Goal: Task Accomplishment & Management: Use online tool/utility

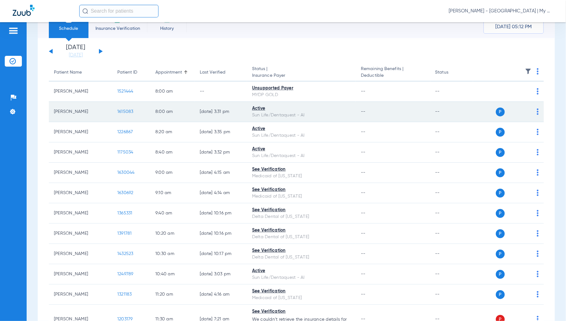
scroll to position [70, 0]
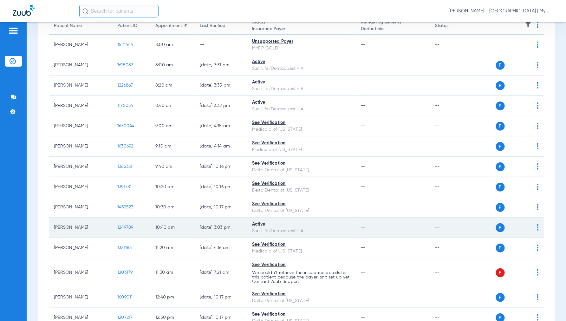
click at [536, 228] on img at bounding box center [537, 227] width 2 height 6
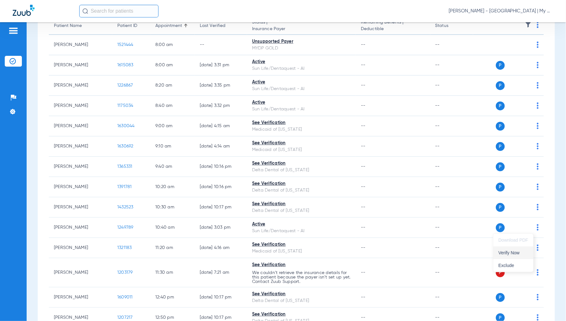
click at [522, 254] on span "Verify Now" at bounding box center [513, 252] width 30 height 4
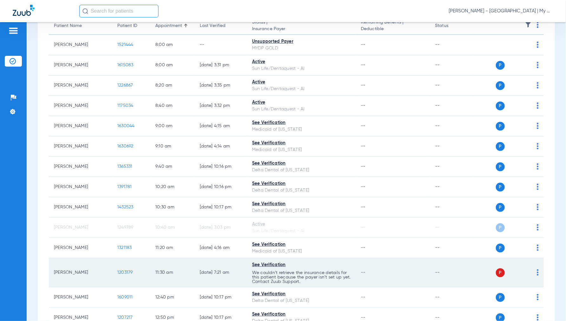
click at [536, 272] on img at bounding box center [537, 272] width 2 height 6
drag, startPoint x: 509, startPoint y: 294, endPoint x: 504, endPoint y: 281, distance: 14.2
click at [509, 295] on button "Verify Now" at bounding box center [513, 297] width 40 height 13
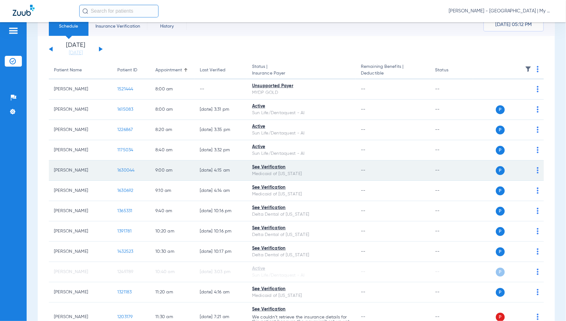
scroll to position [0, 0]
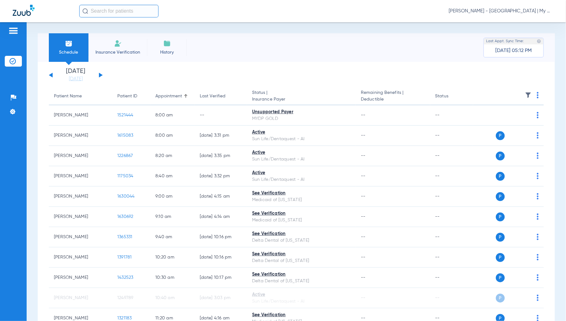
click at [496, 11] on span "Jennifer Dziamski - Detroit | My Community Dental Centers" at bounding box center [500, 11] width 105 height 6
click at [516, 24] on span "Account Selection" at bounding box center [528, 22] width 35 height 4
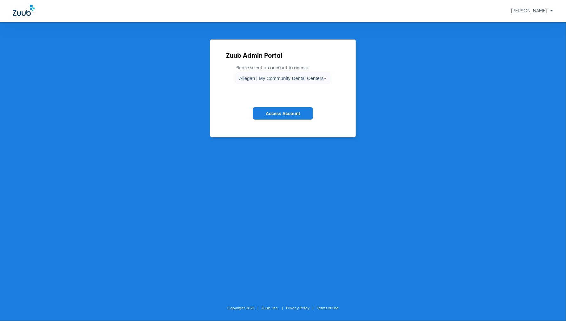
click at [290, 67] on label "Please select an account to access Allegan | My Community Dental Centers" at bounding box center [282, 74] width 95 height 19
click at [291, 75] on span "Allegan | My Community Dental Centers" at bounding box center [281, 77] width 85 height 5
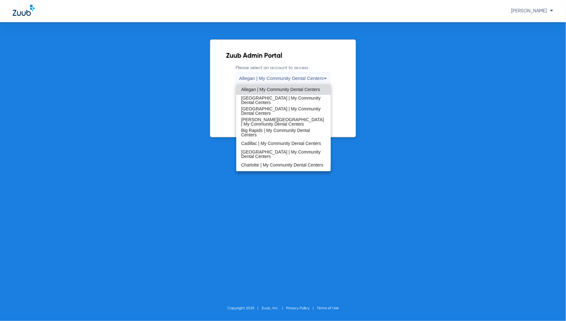
drag, startPoint x: 257, startPoint y: 141, endPoint x: 261, endPoint y: 141, distance: 4.2
click at [257, 142] on span "Cadillac | My Community Dental Centers" at bounding box center [281, 143] width 80 height 4
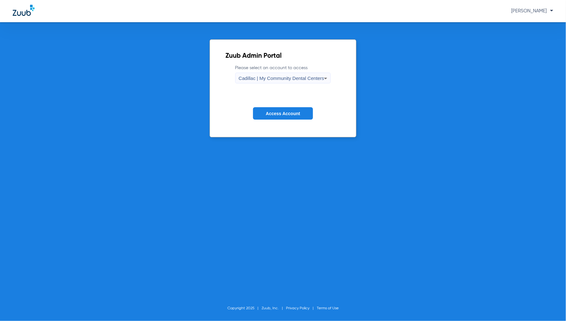
click at [281, 115] on span "Access Account" at bounding box center [283, 113] width 34 height 5
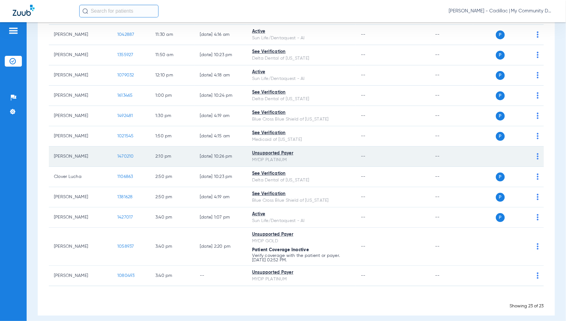
scroll to position [310, 0]
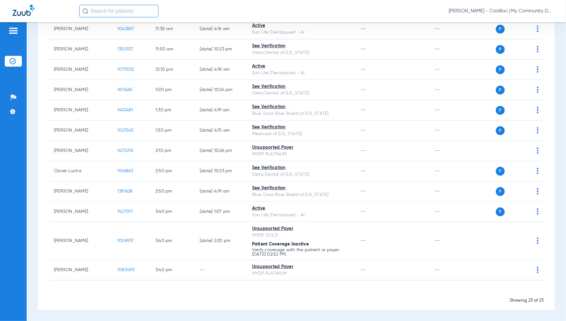
click at [509, 11] on span "[PERSON_NAME] - Cadillac | My Community Dental Centers" at bounding box center [500, 11] width 105 height 6
click at [517, 24] on span "Account Selection" at bounding box center [528, 22] width 35 height 4
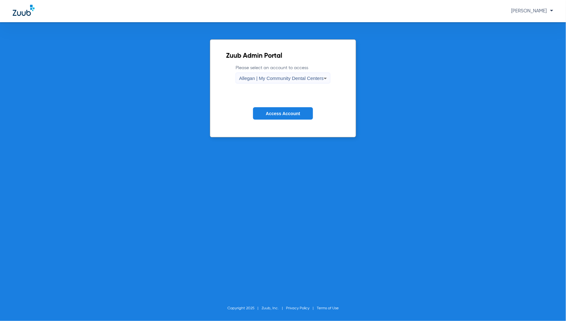
click at [272, 78] on span "Allegan | My Community Dental Centers" at bounding box center [281, 77] width 85 height 5
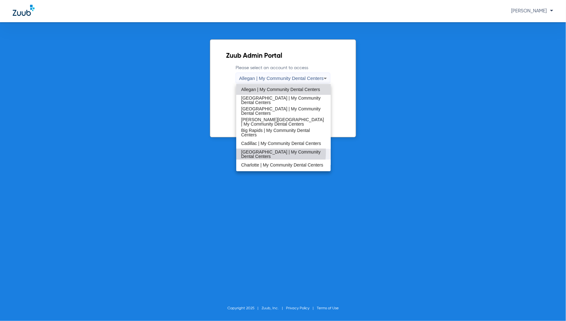
click at [255, 151] on span "[GEOGRAPHIC_DATA] | My Community Dental Centers" at bounding box center [283, 154] width 85 height 9
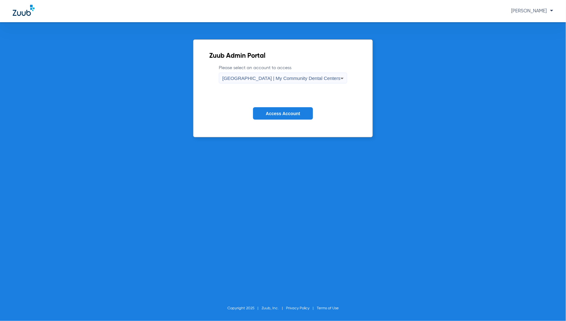
click at [271, 111] on span "Access Account" at bounding box center [283, 113] width 34 height 5
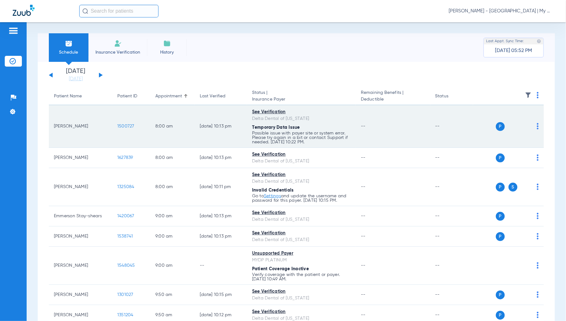
click at [536, 125] on img at bounding box center [537, 126] width 2 height 6
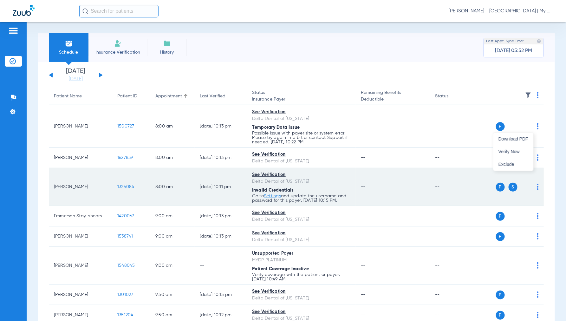
click at [515, 151] on span "Verify Now" at bounding box center [513, 151] width 30 height 4
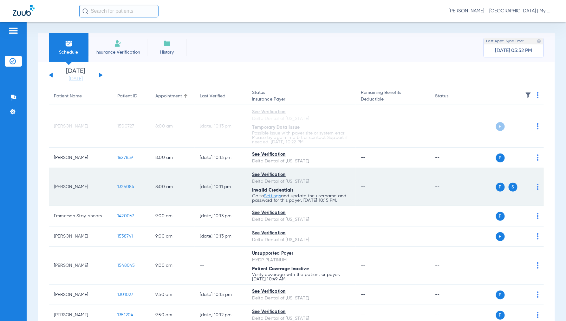
click at [536, 187] on img at bounding box center [537, 186] width 2 height 6
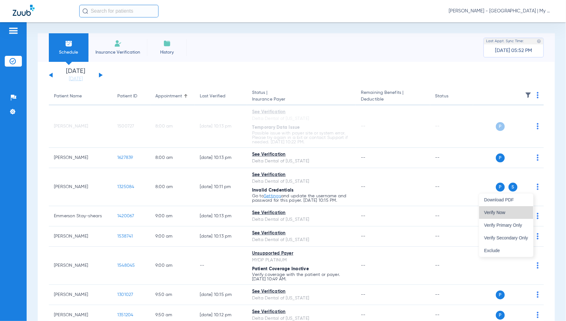
click at [509, 211] on span "Verify Now" at bounding box center [506, 212] width 44 height 4
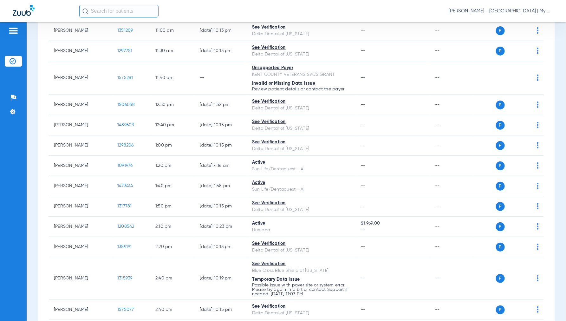
scroll to position [387, 0]
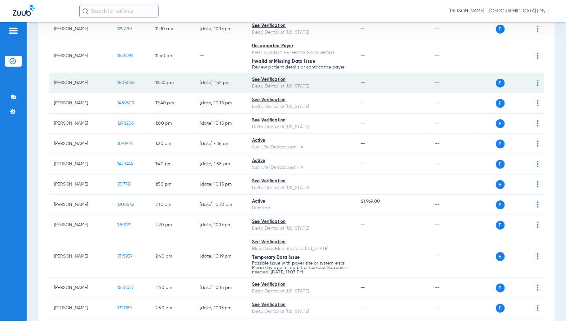
click at [536, 81] on img at bounding box center [537, 83] width 2 height 6
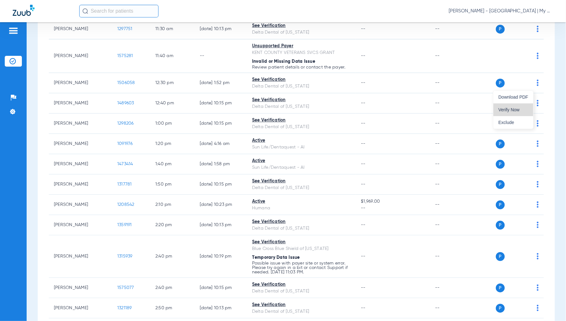
click at [512, 110] on span "Verify Now" at bounding box center [513, 109] width 30 height 4
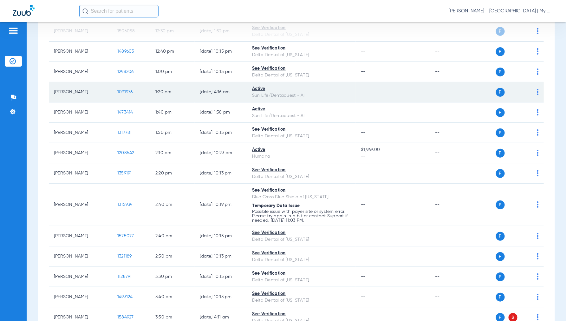
scroll to position [458, 0]
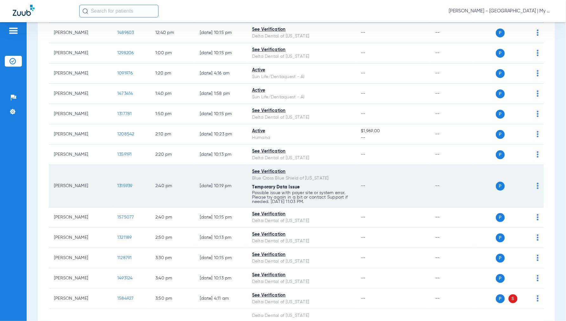
click at [534, 188] on td "P S" at bounding box center [508, 186] width 71 height 42
click at [536, 187] on img at bounding box center [537, 185] width 2 height 6
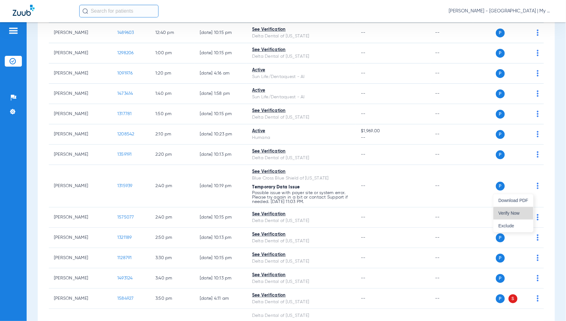
click at [505, 210] on button "Verify Now" at bounding box center [513, 213] width 40 height 13
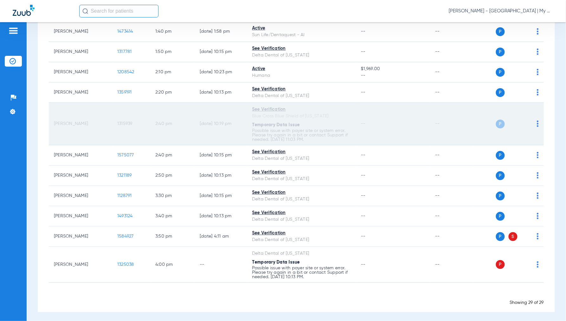
scroll to position [524, 0]
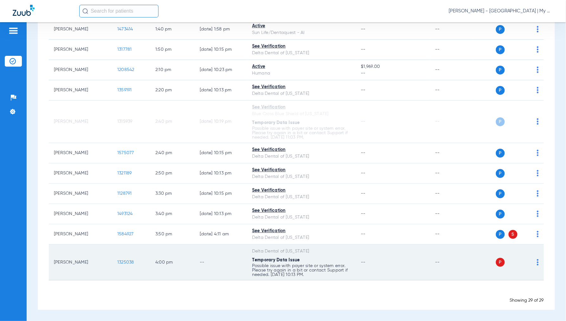
click at [536, 260] on img at bounding box center [537, 262] width 2 height 6
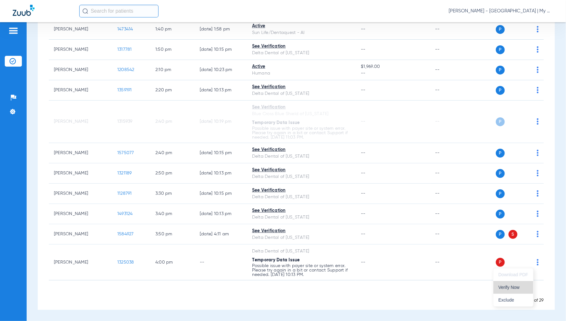
click at [506, 290] on button "Verify Now" at bounding box center [513, 287] width 40 height 13
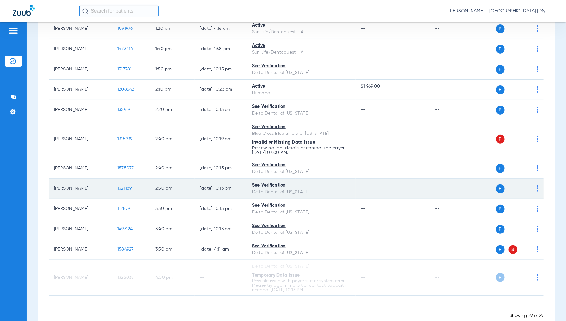
scroll to position [485, 0]
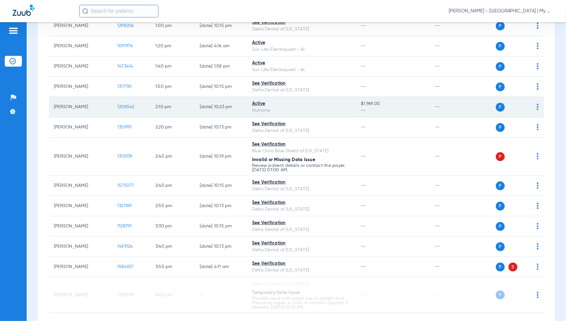
click at [128, 104] on td "1208542" at bounding box center [131, 107] width 38 height 20
click at [125, 106] on span "1208542" at bounding box center [125, 107] width 17 height 4
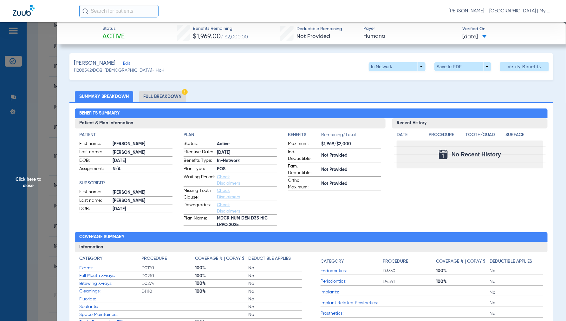
click at [510, 12] on span "Jennifer Dziamski - Cedar Springs | My Community Dental Centers" at bounding box center [500, 11] width 105 height 6
click at [535, 24] on span "Account Selection" at bounding box center [528, 22] width 35 height 4
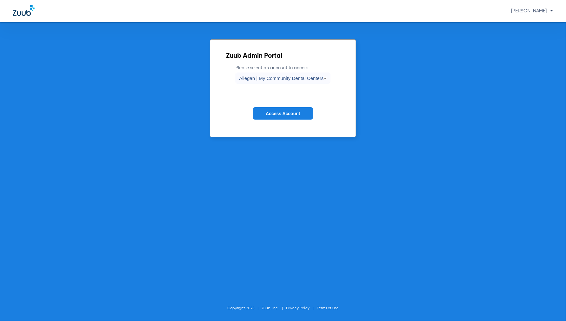
click at [256, 79] on span "Allegan | My Community Dental Centers" at bounding box center [281, 77] width 85 height 5
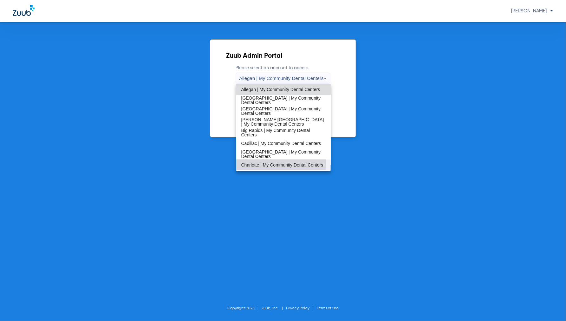
click at [265, 163] on span "Charlotte | My Community Dental Centers" at bounding box center [282, 165] width 82 height 4
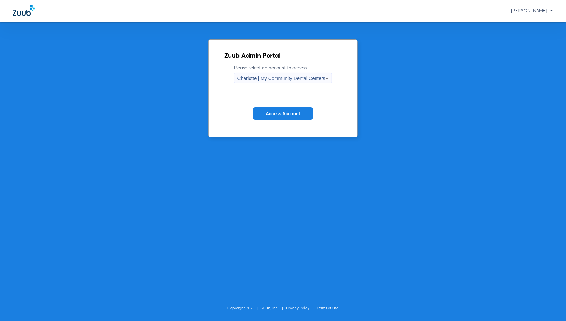
click at [280, 113] on span "Access Account" at bounding box center [283, 113] width 34 height 5
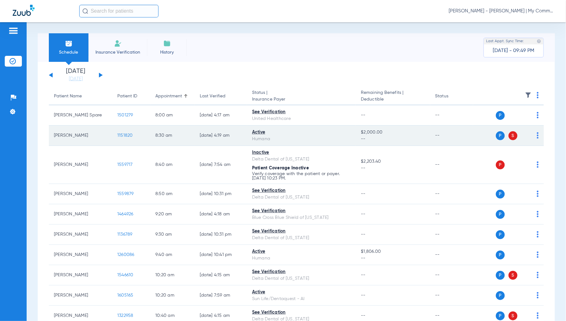
click at [123, 134] on span "1151820" at bounding box center [125, 135] width 16 height 4
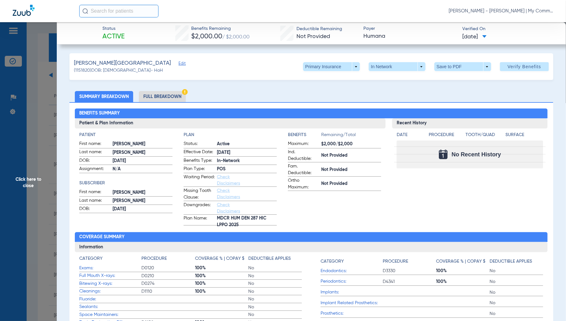
click at [21, 177] on span "Click here to close" at bounding box center [28, 182] width 57 height 321
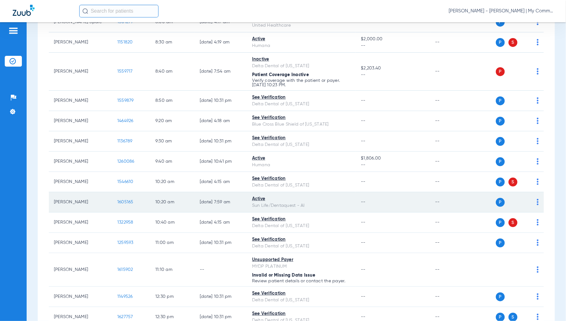
scroll to position [106, 0]
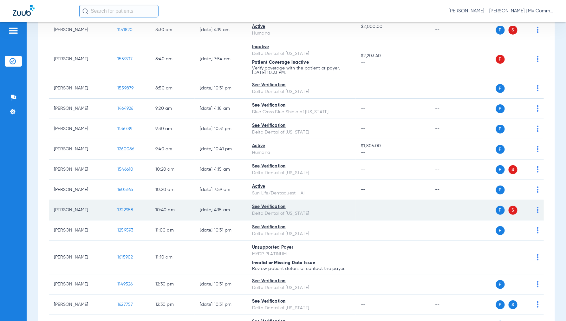
click at [121, 210] on span "1322958" at bounding box center [125, 210] width 16 height 4
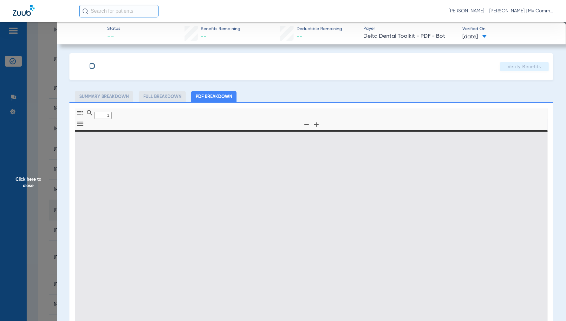
type input "0"
select select "page-width"
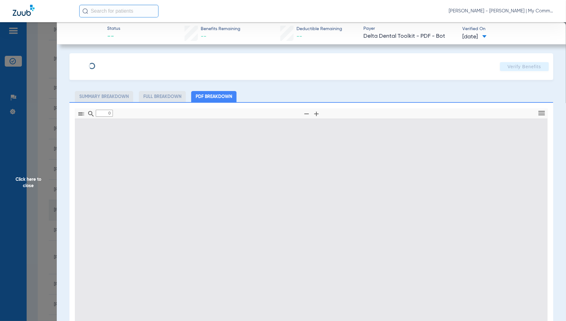
type input "1"
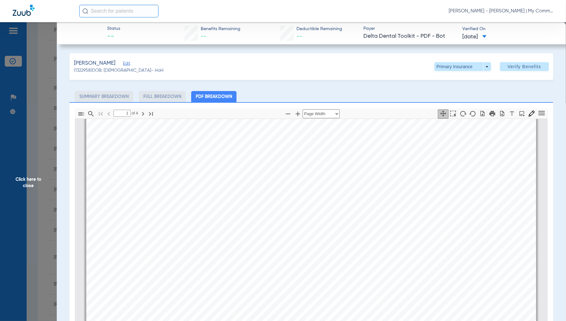
scroll to position [74, 0]
click at [34, 183] on span "Click here to close" at bounding box center [28, 182] width 57 height 321
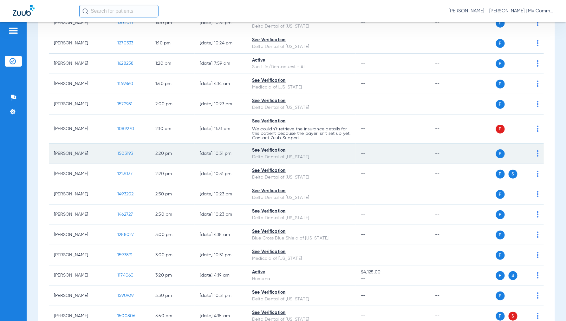
scroll to position [458, 0]
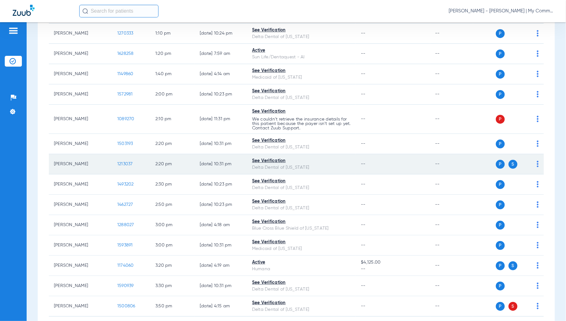
click at [121, 165] on span "1213037" at bounding box center [125, 164] width 16 height 4
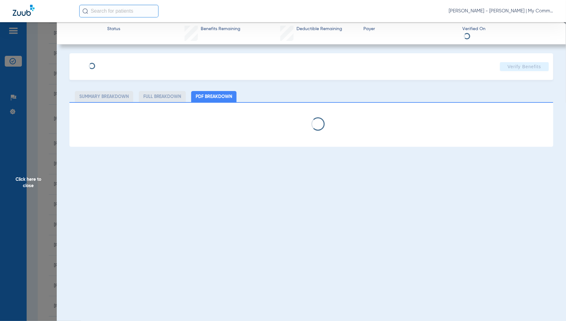
select select "page-width"
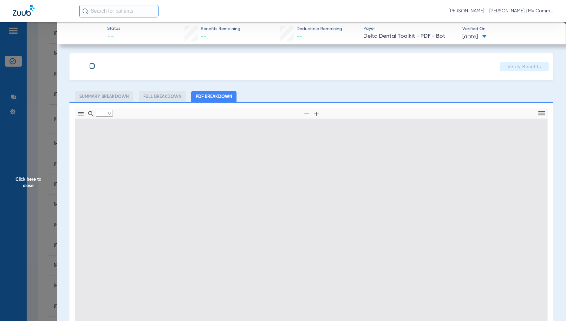
type input "1"
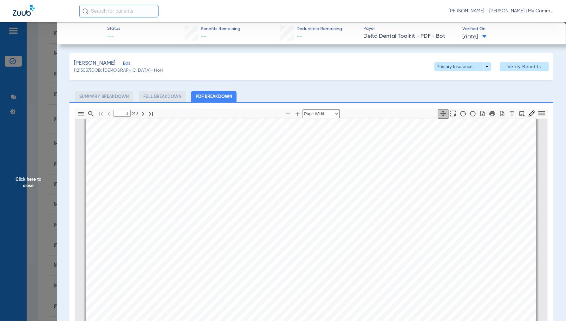
scroll to position [38, 0]
click at [482, 66] on span at bounding box center [462, 66] width 57 height 9
click at [449, 92] on span "Secondary Insurance" at bounding box center [455, 92] width 42 height 4
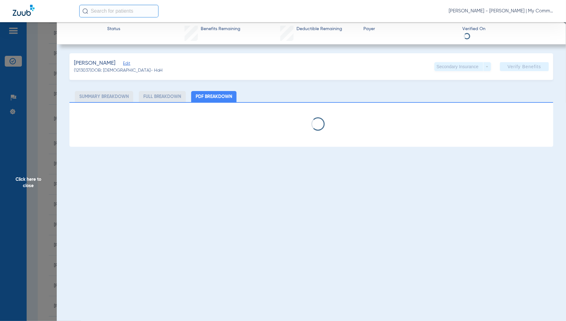
select select "page-width"
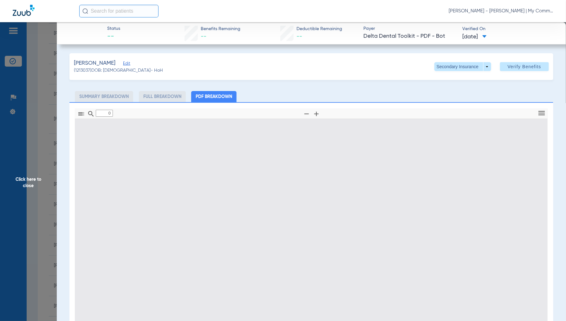
type input "1"
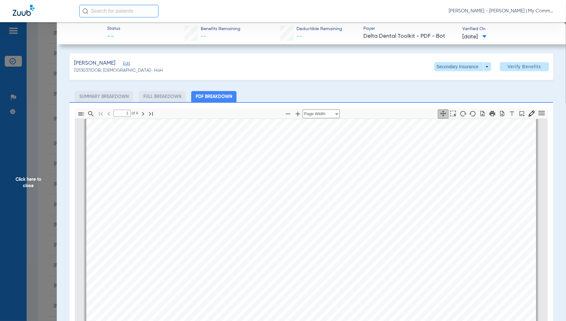
click at [26, 186] on span "Click here to close" at bounding box center [28, 182] width 57 height 321
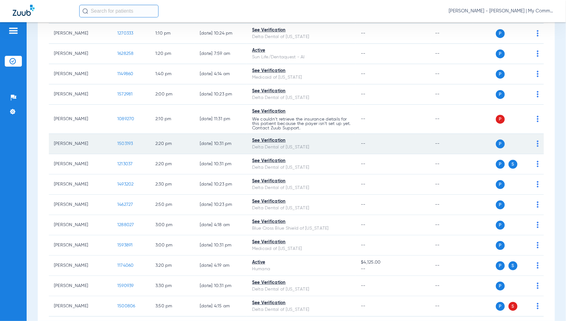
scroll to position [495, 0]
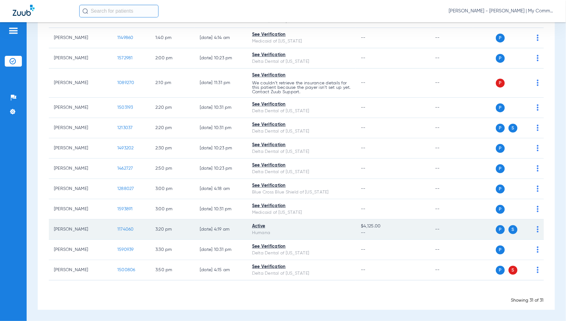
click at [124, 232] on td "1174060" at bounding box center [131, 229] width 38 height 20
click at [124, 229] on span "1174060" at bounding box center [125, 229] width 16 height 4
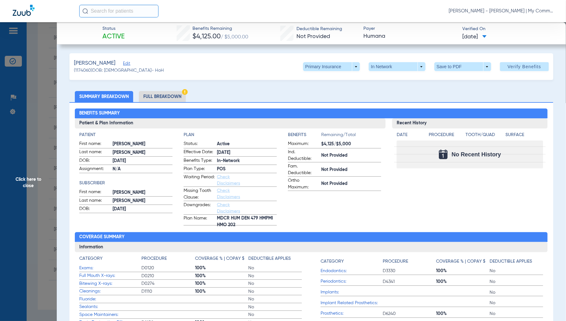
click at [29, 179] on span "Click here to close" at bounding box center [28, 182] width 57 height 321
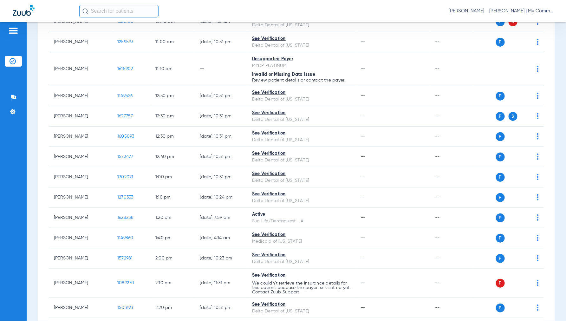
scroll to position [284, 0]
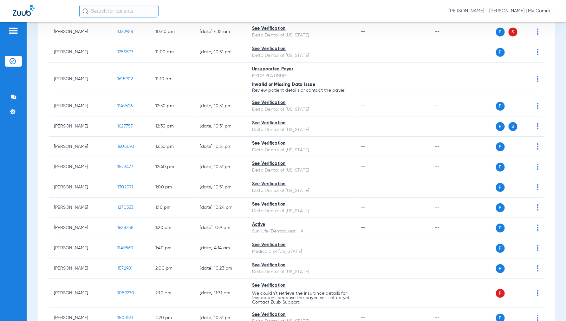
click at [499, 12] on span "Jennifer Dziamski - Charlotte | My Community Dental Centers" at bounding box center [500, 11] width 105 height 6
click at [520, 26] on button "Account Selection" at bounding box center [529, 22] width 46 height 13
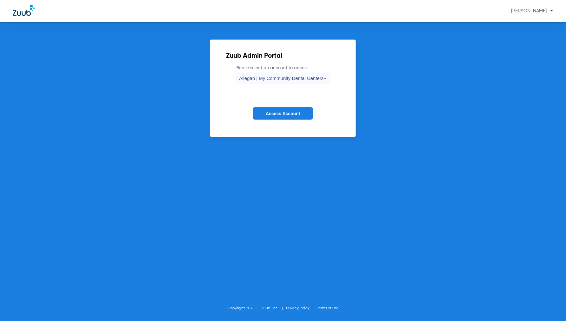
click at [282, 76] on span "Allegan | My Community Dental Centers" at bounding box center [281, 77] width 85 height 5
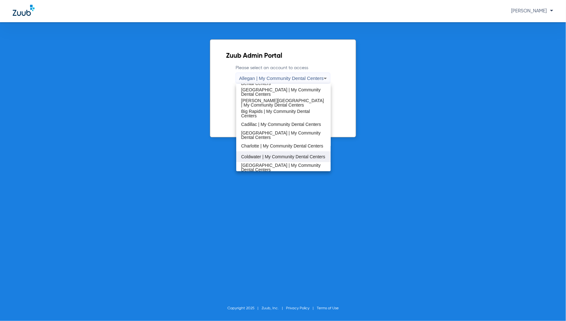
scroll to position [35, 0]
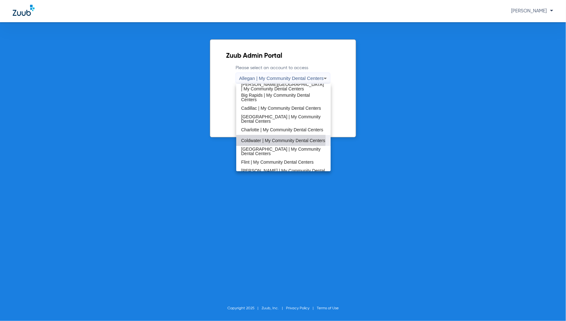
click at [258, 139] on span "Coldwater | My Community Dental Centers" at bounding box center [283, 140] width 84 height 4
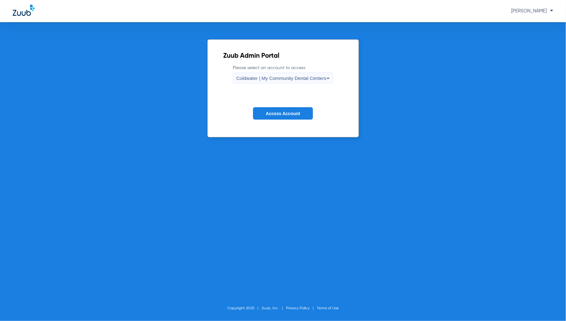
click at [286, 110] on button "Access Account" at bounding box center [283, 113] width 60 height 12
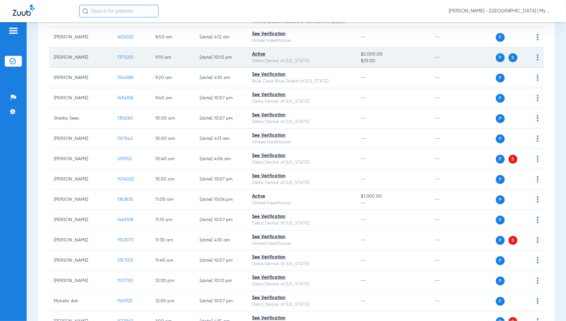
scroll to position [211, 0]
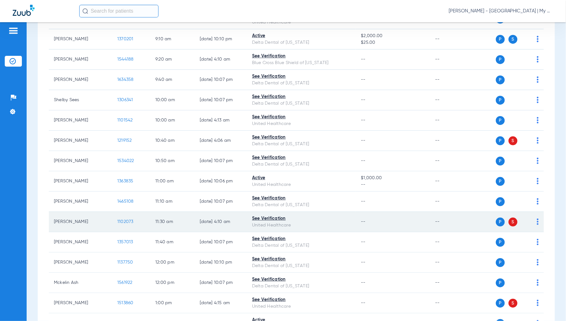
click at [123, 220] on span "1102073" at bounding box center [125, 221] width 16 height 4
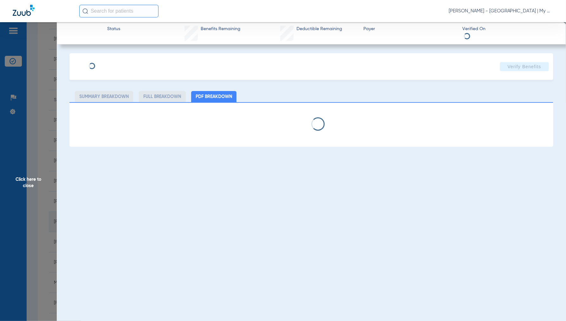
select select "page-width"
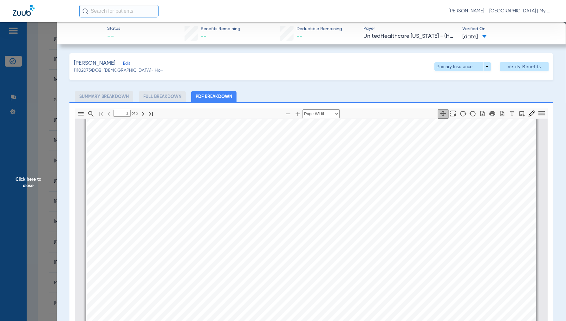
type input "2"
click at [31, 181] on span "Click here to close" at bounding box center [28, 182] width 57 height 321
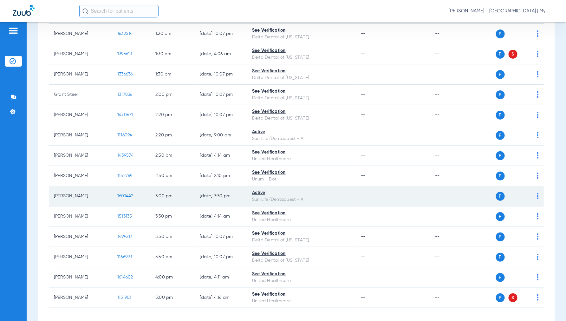
scroll to position [563, 0]
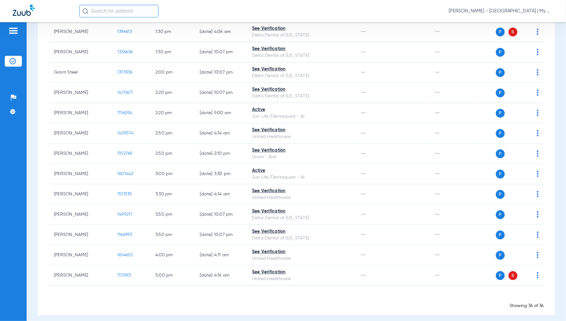
click at [511, 10] on span "Jennifer Dziamski - Coldwater | My Community Dental Centers" at bounding box center [500, 11] width 105 height 6
click at [518, 23] on span "Account Selection" at bounding box center [528, 22] width 35 height 4
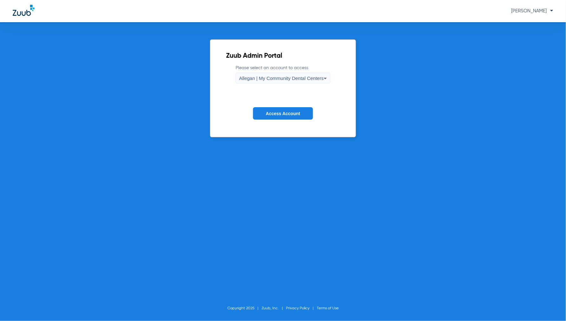
click at [267, 80] on span "Allegan | My Community Dental Centers" at bounding box center [281, 77] width 85 height 5
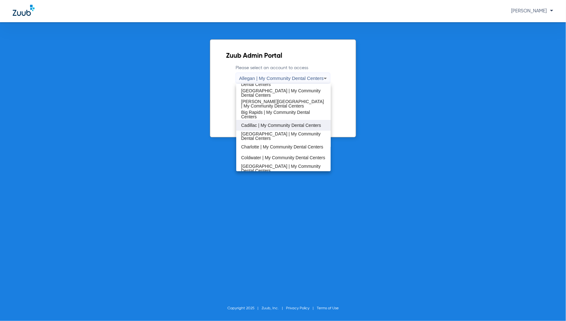
scroll to position [35, 0]
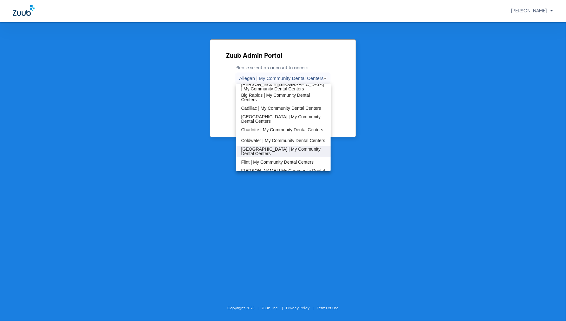
click at [259, 150] on span "[GEOGRAPHIC_DATA] | My Community Dental Centers" at bounding box center [283, 151] width 85 height 9
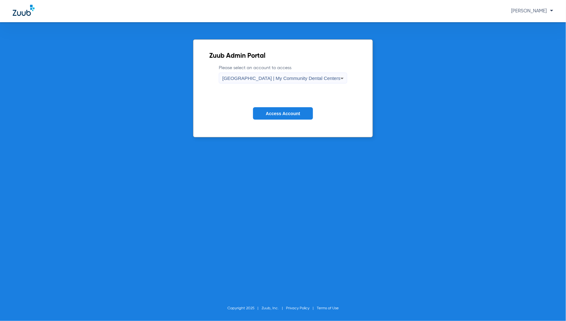
click at [276, 113] on span "Access Account" at bounding box center [283, 113] width 34 height 5
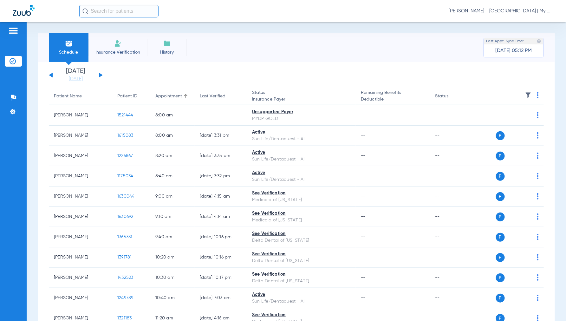
click at [497, 9] on span "[PERSON_NAME] - [GEOGRAPHIC_DATA] | My Community Dental Centers" at bounding box center [500, 11] width 105 height 6
click at [515, 24] on span "Account Selection" at bounding box center [528, 22] width 35 height 4
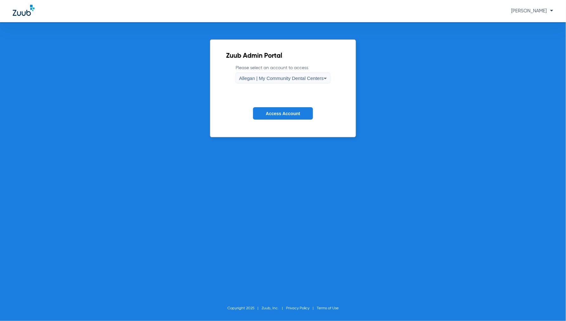
click at [272, 74] on div "Allegan | My Community Dental Centers" at bounding box center [281, 78] width 85 height 11
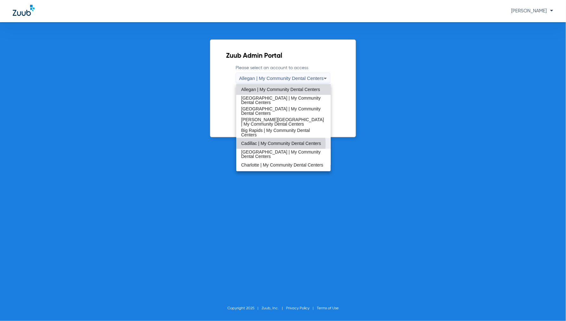
click at [258, 144] on span "Cadillac | My Community Dental Centers" at bounding box center [281, 143] width 80 height 4
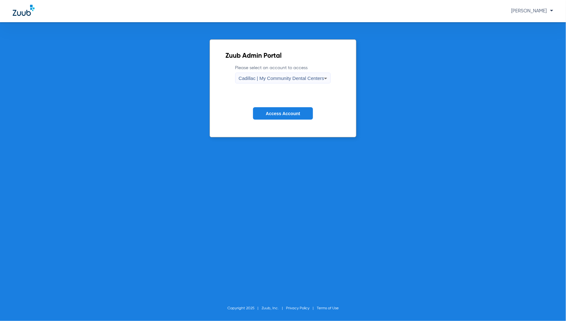
drag, startPoint x: 287, startPoint y: 110, endPoint x: 287, endPoint y: 113, distance: 3.5
click at [287, 113] on button "Access Account" at bounding box center [283, 113] width 60 height 12
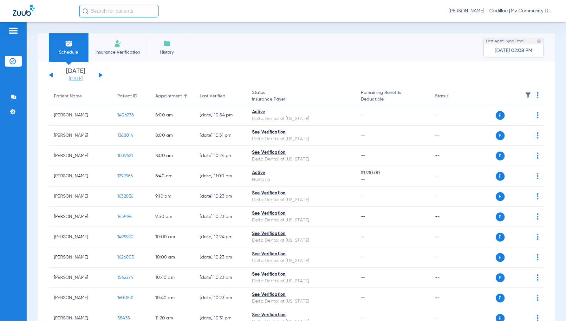
click at [77, 77] on link "[DATE]" at bounding box center [76, 79] width 38 height 6
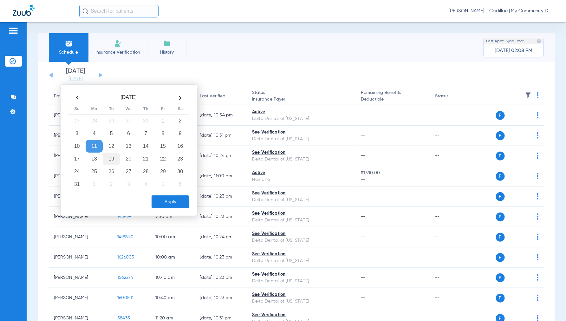
click at [116, 159] on td "19" at bounding box center [111, 158] width 17 height 13
click at [179, 206] on button "Apply" at bounding box center [169, 201] width 37 height 13
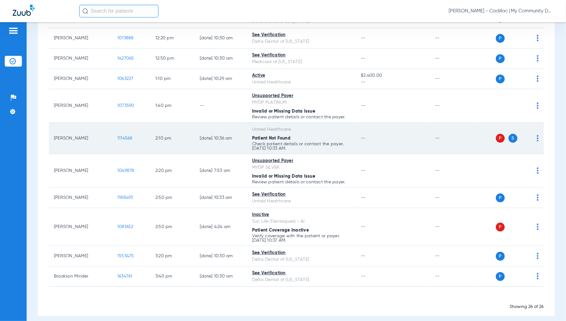
scroll to position [410, 0]
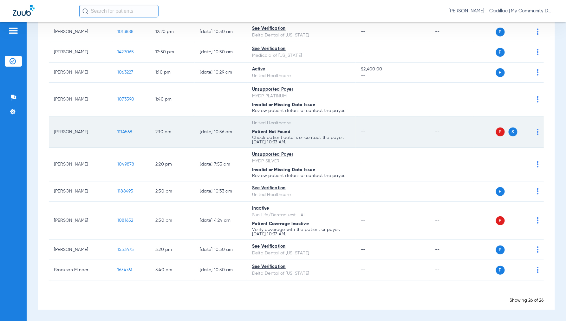
click at [536, 130] on img at bounding box center [537, 132] width 2 height 6
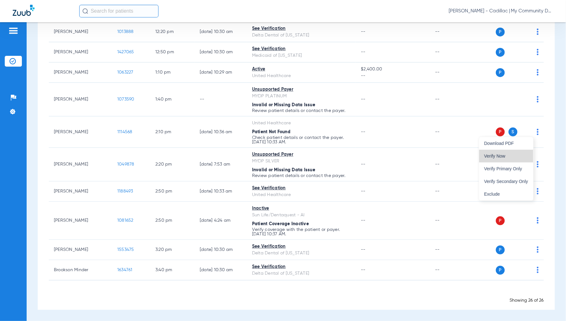
click at [506, 154] on span "Verify Now" at bounding box center [506, 156] width 44 height 4
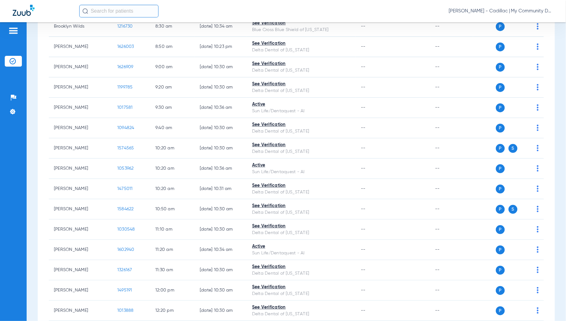
scroll to position [0, 0]
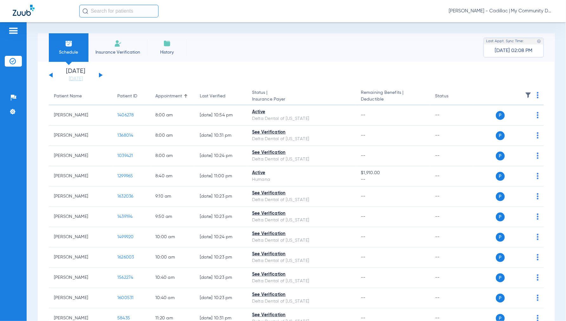
click at [503, 11] on span "[PERSON_NAME] - Cadillac | My Community Dental Centers" at bounding box center [500, 11] width 105 height 6
click at [528, 26] on button "Account Selection" at bounding box center [529, 22] width 46 height 13
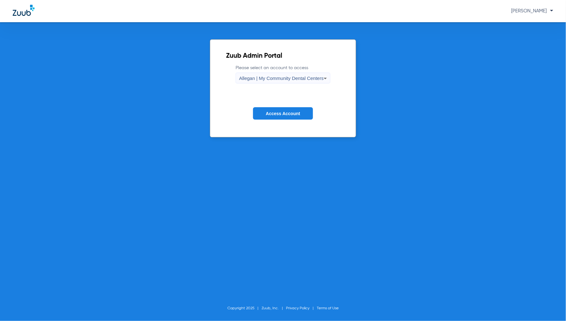
click at [303, 80] on span "Allegan | My Community Dental Centers" at bounding box center [281, 77] width 85 height 5
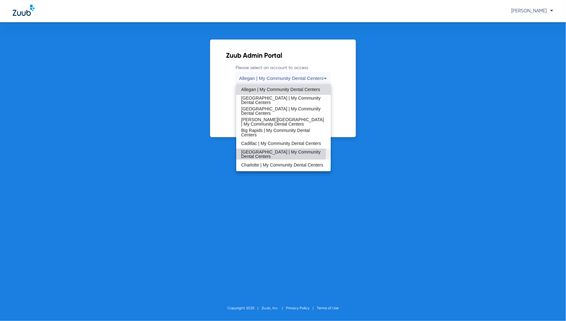
click at [272, 152] on span "[GEOGRAPHIC_DATA] | My Community Dental Centers" at bounding box center [283, 154] width 85 height 9
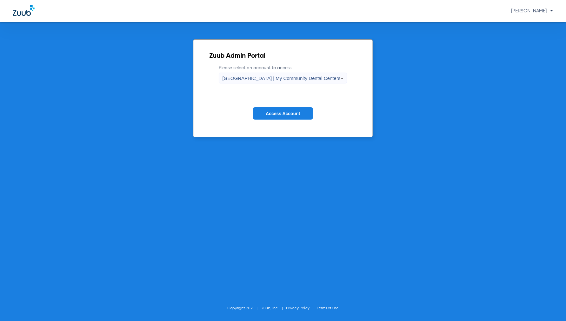
click at [278, 112] on span "Access Account" at bounding box center [283, 113] width 34 height 5
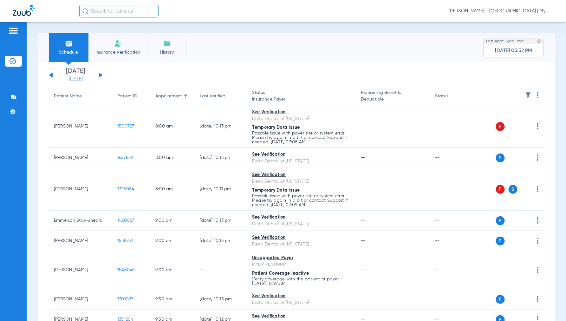
click at [83, 78] on link "[DATE]" at bounding box center [76, 79] width 38 height 6
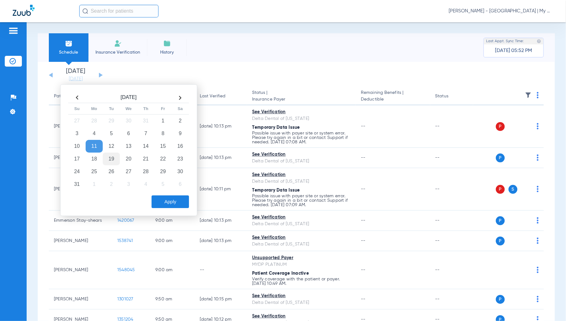
click at [113, 157] on td "19" at bounding box center [111, 158] width 17 height 13
click at [180, 200] on button "Apply" at bounding box center [169, 201] width 37 height 13
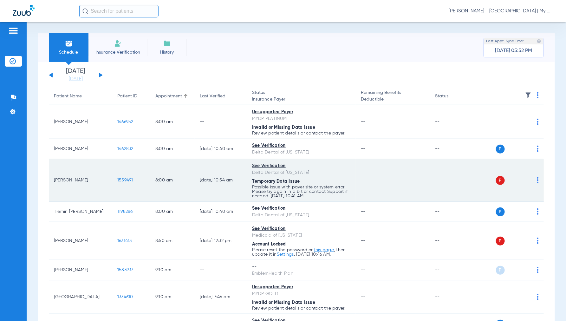
click at [536, 180] on img at bounding box center [537, 180] width 2 height 6
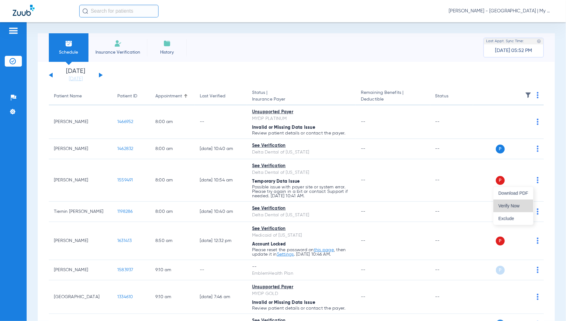
click at [512, 202] on button "Verify Now" at bounding box center [513, 205] width 40 height 13
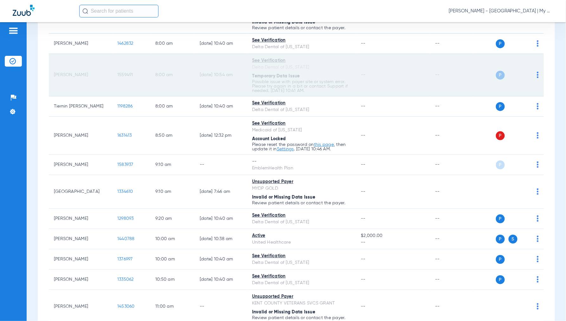
scroll to position [106, 0]
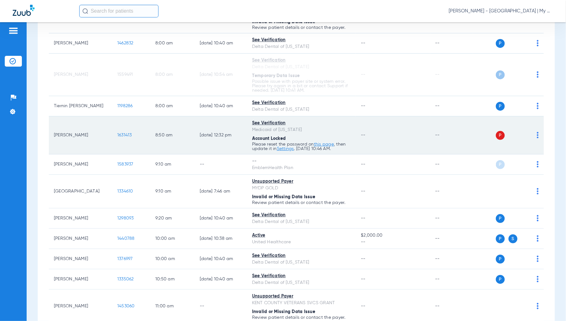
click at [530, 134] on div "P S" at bounding box center [506, 135] width 66 height 9
click at [536, 133] on img at bounding box center [537, 135] width 2 height 6
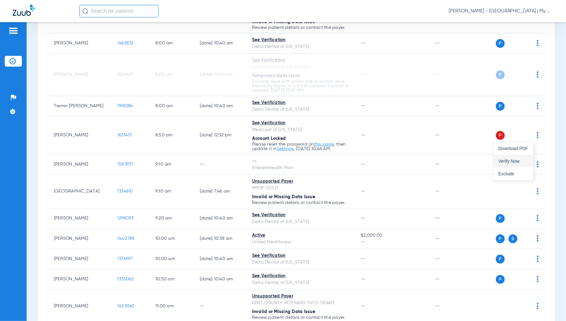
click at [512, 162] on span "Verify Now" at bounding box center [513, 161] width 30 height 4
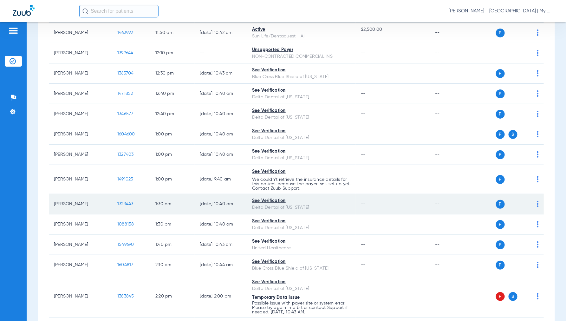
scroll to position [493, 0]
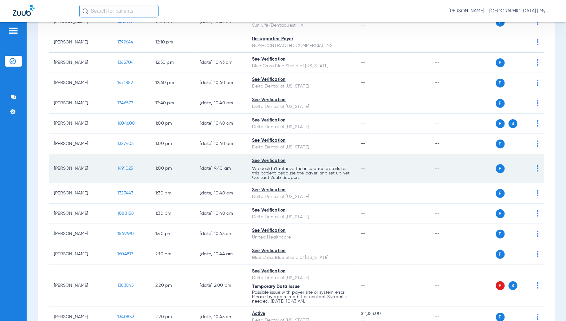
drag, startPoint x: 531, startPoint y: 169, endPoint x: 523, endPoint y: 174, distance: 9.8
click at [536, 169] on img at bounding box center [537, 168] width 2 height 6
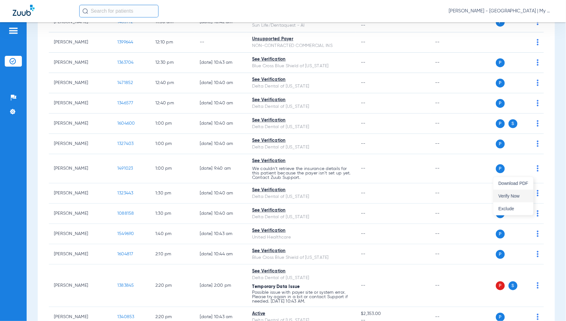
click at [506, 192] on button "Verify Now" at bounding box center [513, 195] width 40 height 13
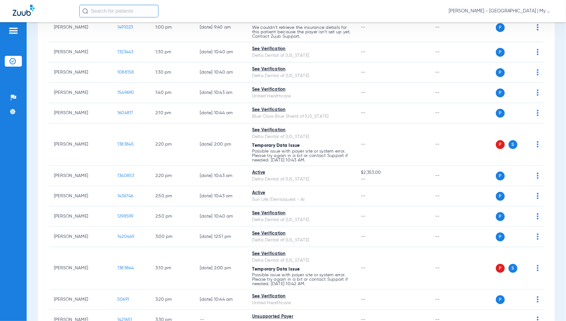
scroll to position [638, 0]
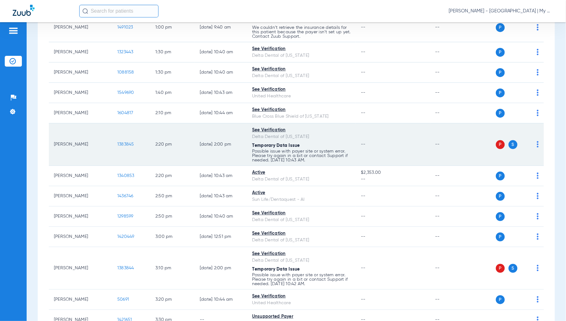
drag, startPoint x: 533, startPoint y: 146, endPoint x: 523, endPoint y: 150, distance: 10.1
click at [536, 146] on img at bounding box center [537, 144] width 2 height 6
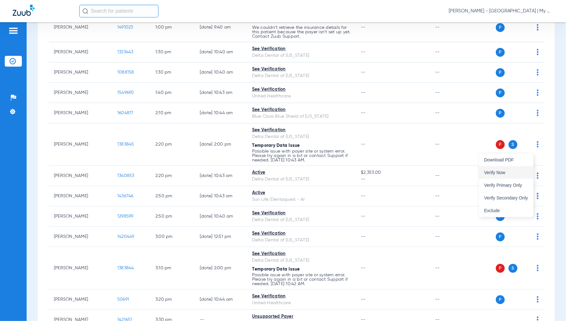
click at [506, 170] on span "Verify Now" at bounding box center [506, 172] width 44 height 4
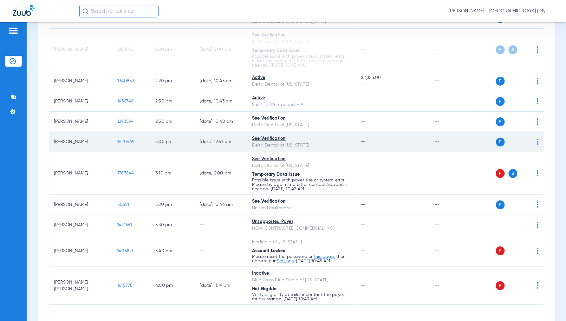
scroll to position [744, 0]
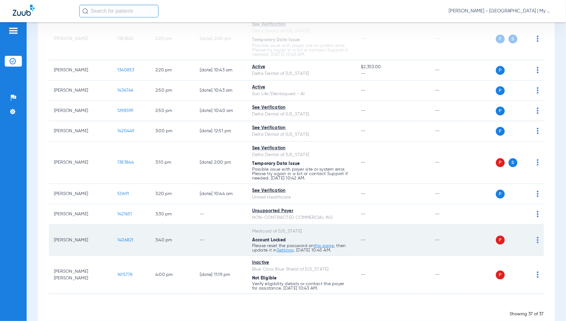
click at [536, 243] on img at bounding box center [537, 240] width 2 height 6
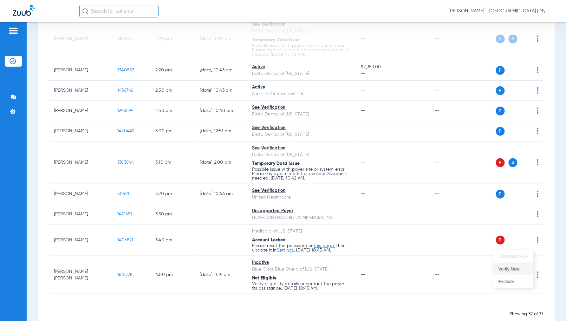
click at [511, 267] on span "Verify Now" at bounding box center [513, 268] width 30 height 4
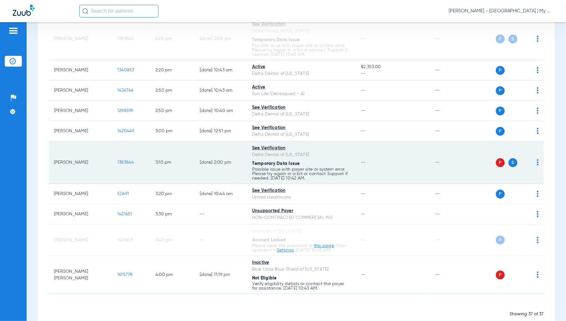
click at [536, 165] on img at bounding box center [537, 162] width 2 height 6
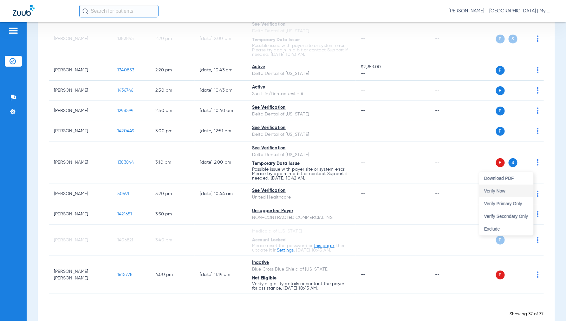
click at [508, 194] on button "Verify Now" at bounding box center [506, 190] width 54 height 13
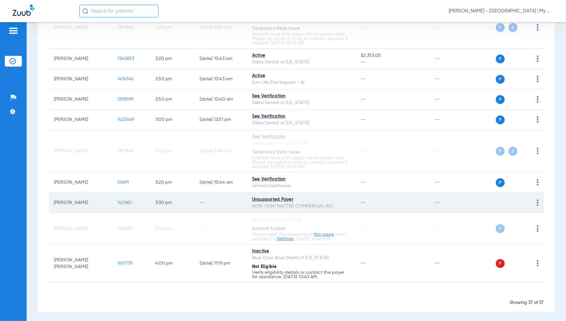
scroll to position [761, 0]
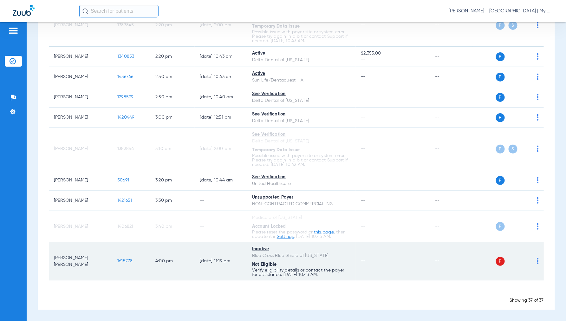
click at [536, 261] on img at bounding box center [537, 261] width 2 height 6
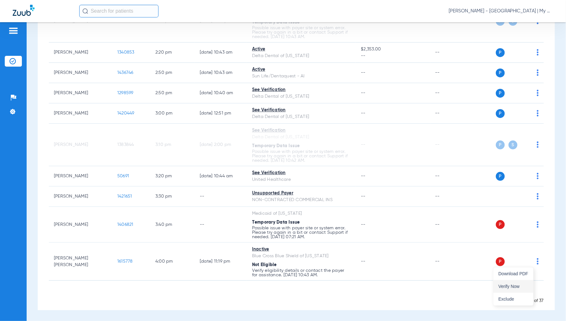
click at [512, 289] on button "Verify Now" at bounding box center [513, 286] width 40 height 13
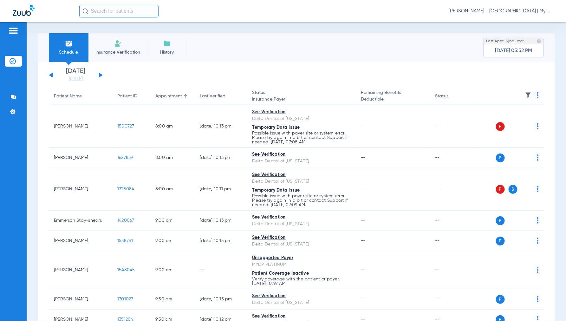
click at [505, 9] on span "[PERSON_NAME] - [GEOGRAPHIC_DATA] | My Community Dental Centers" at bounding box center [500, 11] width 105 height 6
click at [519, 23] on span "Account Selection" at bounding box center [528, 22] width 35 height 4
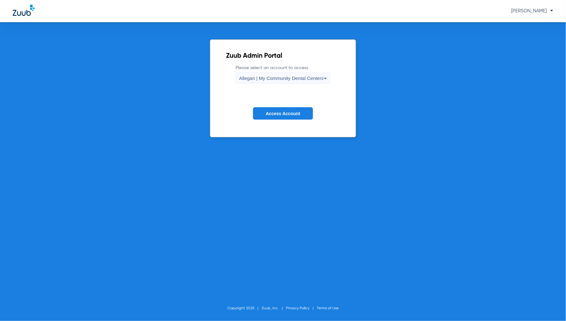
click at [266, 80] on span "Allegan | My Community Dental Centers" at bounding box center [281, 77] width 85 height 5
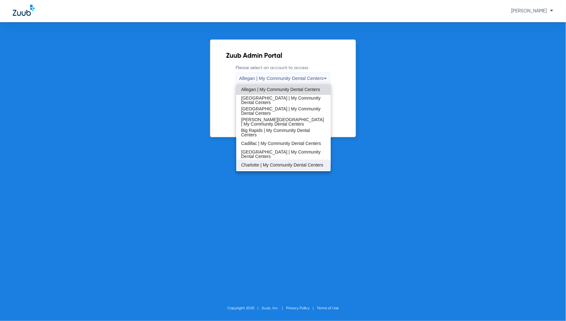
click at [257, 163] on span "Charlotte | My Community Dental Centers" at bounding box center [282, 165] width 82 height 4
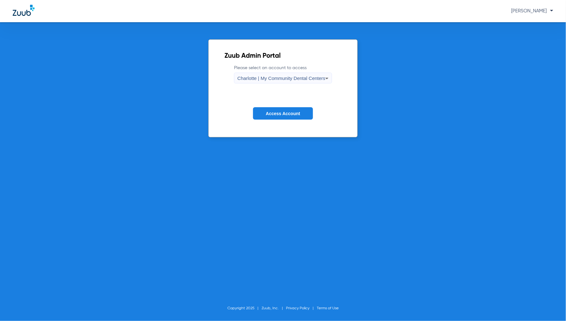
click at [273, 113] on span "Access Account" at bounding box center [283, 113] width 34 height 5
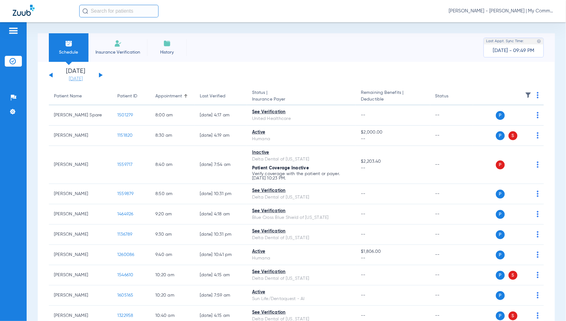
click at [69, 79] on link "[DATE]" at bounding box center [76, 79] width 38 height 6
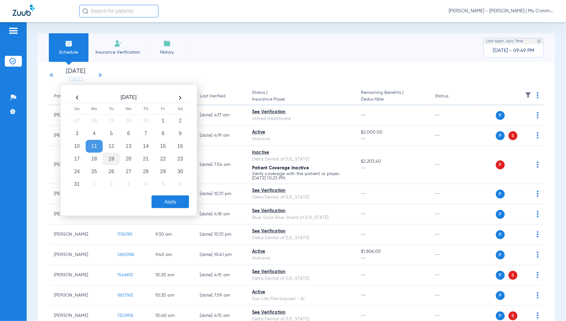
click at [112, 157] on td "19" at bounding box center [111, 158] width 17 height 13
click at [179, 201] on button "Apply" at bounding box center [169, 201] width 37 height 13
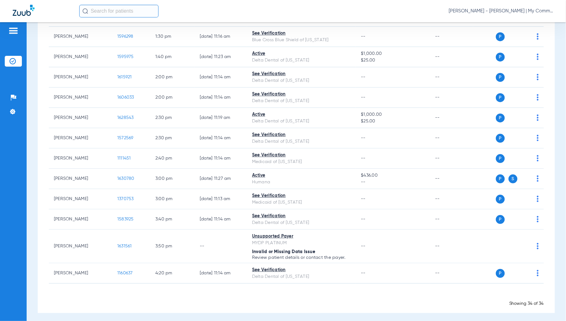
scroll to position [545, 0]
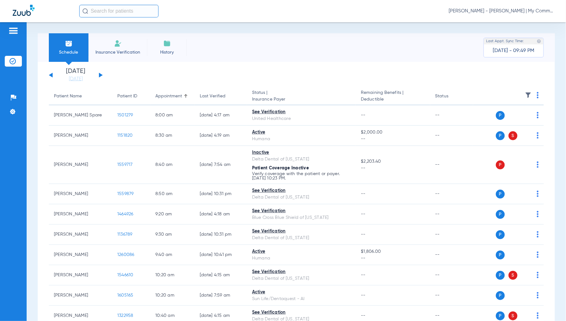
click at [497, 12] on span "[PERSON_NAME] - [PERSON_NAME] | My Community Dental Centers" at bounding box center [500, 11] width 105 height 6
click at [519, 24] on span "Account Selection" at bounding box center [528, 22] width 35 height 4
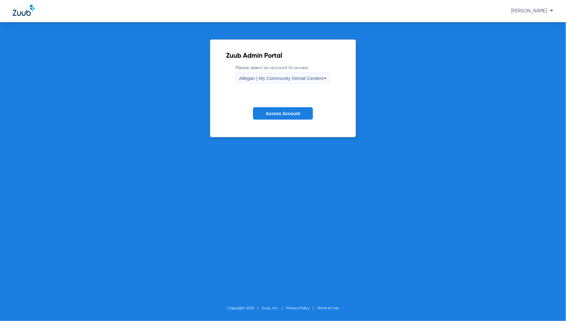
click at [264, 78] on span "Allegan | My Community Dental Centers" at bounding box center [281, 77] width 85 height 5
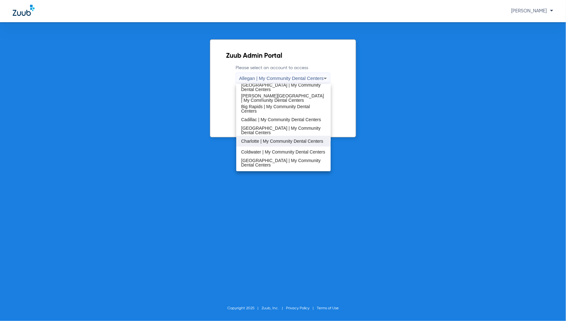
scroll to position [35, 0]
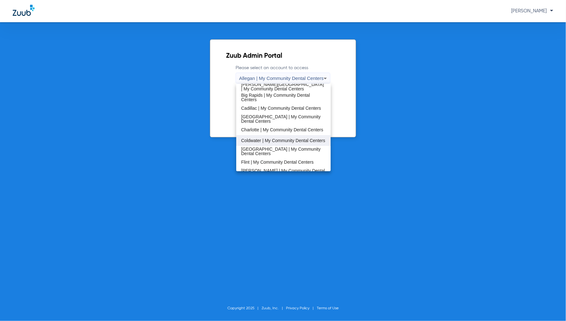
click at [258, 139] on span "Coldwater | My Community Dental Centers" at bounding box center [283, 140] width 84 height 4
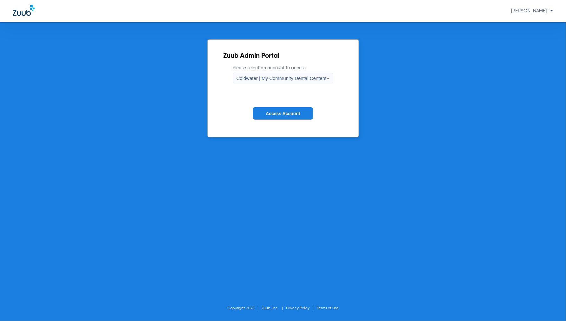
click at [295, 113] on span "Access Account" at bounding box center [283, 113] width 34 height 5
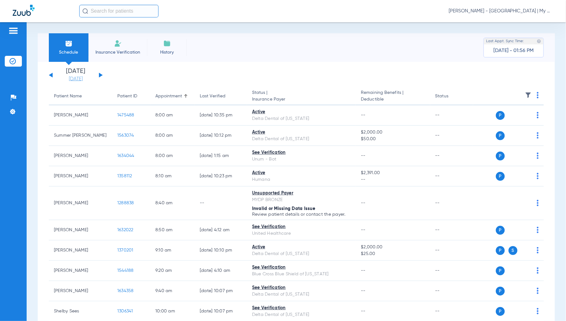
click at [78, 78] on link "[DATE]" at bounding box center [76, 79] width 38 height 6
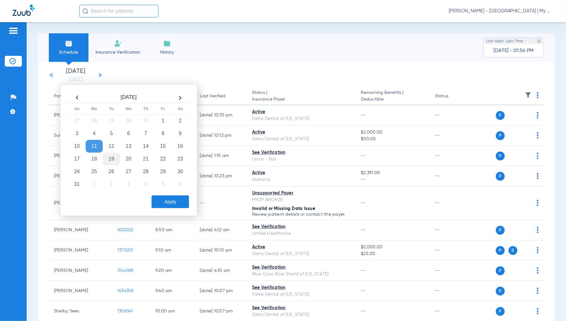
click at [110, 156] on td "19" at bounding box center [111, 158] width 17 height 13
click at [176, 201] on button "Apply" at bounding box center [169, 201] width 37 height 13
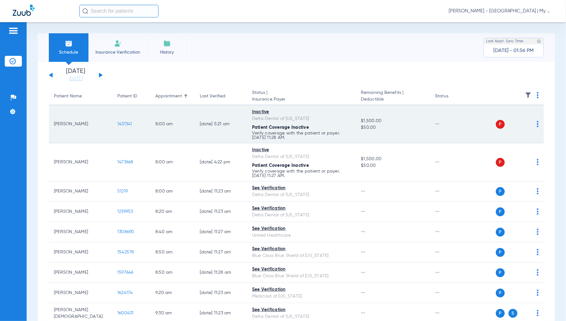
click at [536, 125] on img at bounding box center [537, 124] width 2 height 6
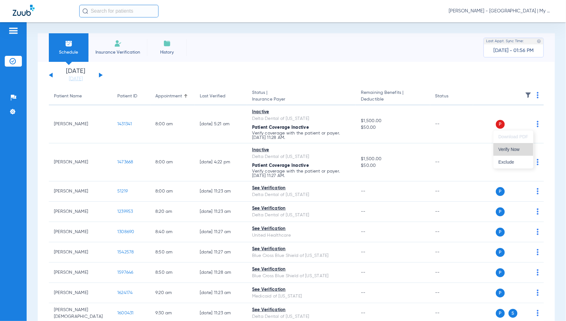
click at [512, 150] on span "Verify Now" at bounding box center [513, 149] width 30 height 4
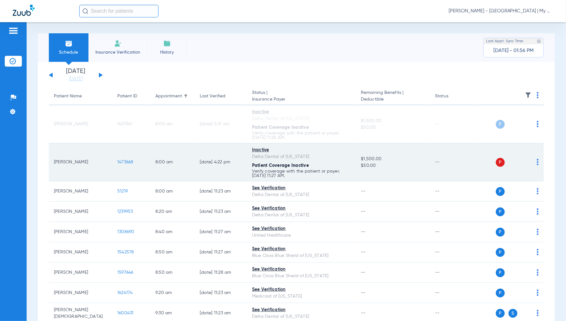
click at [534, 160] on td "P S" at bounding box center [508, 162] width 71 height 38
click at [531, 163] on div "P S" at bounding box center [506, 162] width 66 height 9
click at [536, 163] on img at bounding box center [537, 162] width 2 height 6
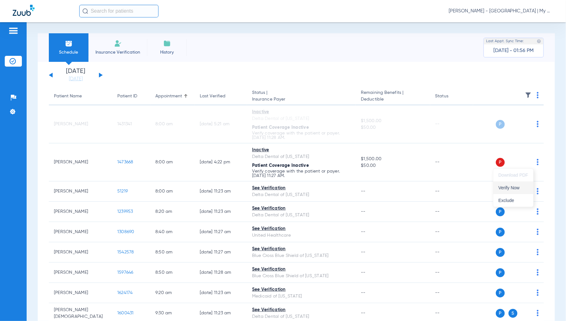
click at [513, 185] on span "Verify Now" at bounding box center [513, 187] width 30 height 4
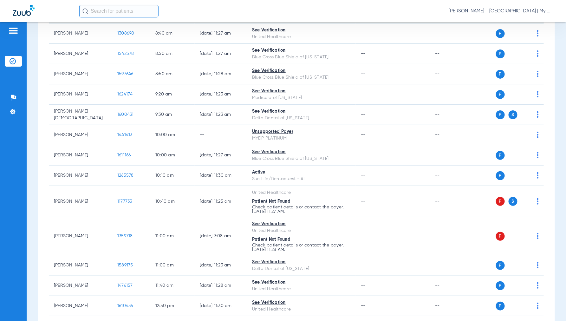
scroll to position [211, 0]
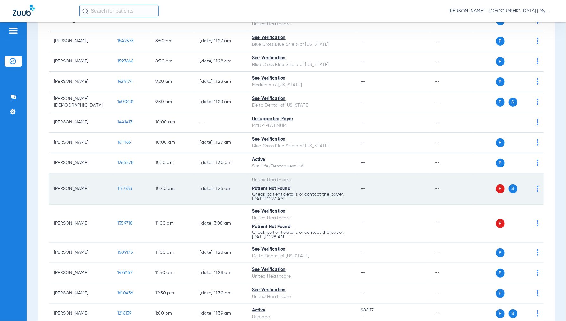
click at [534, 188] on td "P S" at bounding box center [508, 188] width 71 height 31
click at [536, 189] on img at bounding box center [537, 188] width 2 height 6
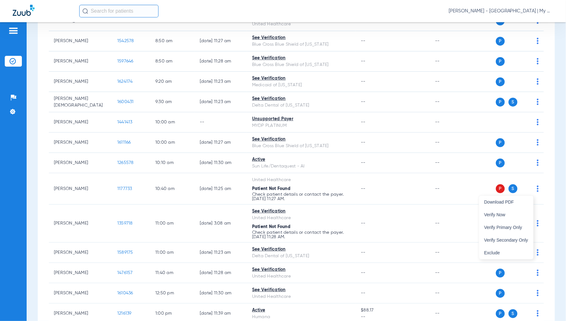
drag, startPoint x: 509, startPoint y: 213, endPoint x: 549, endPoint y: 206, distance: 40.7
click at [509, 213] on span "Verify Now" at bounding box center [506, 214] width 44 height 4
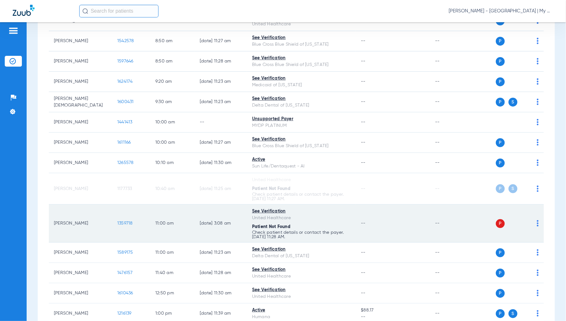
click at [536, 223] on img at bounding box center [537, 223] width 2 height 6
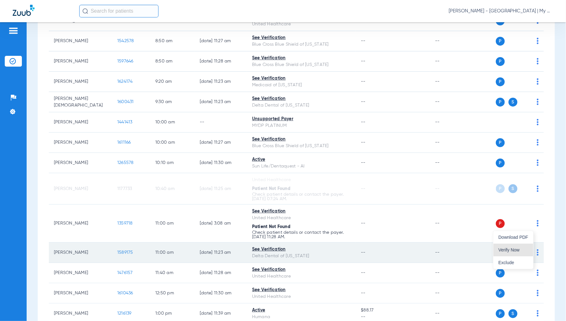
click at [513, 245] on button "Verify Now" at bounding box center [513, 249] width 40 height 13
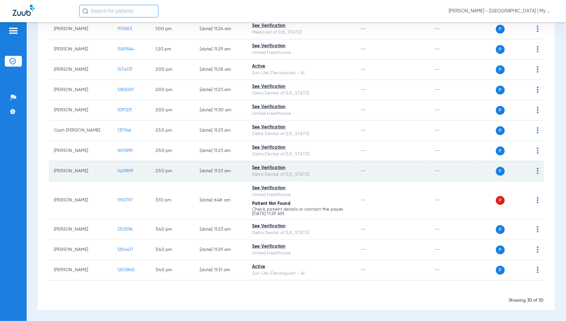
scroll to position [518, 0]
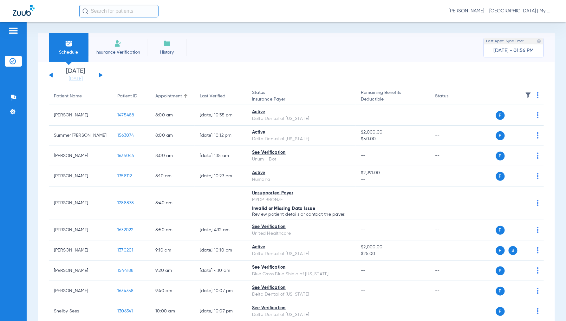
click at [506, 10] on span "[PERSON_NAME] - [GEOGRAPHIC_DATA] | My Community Dental Centers" at bounding box center [500, 11] width 105 height 6
click at [531, 21] on span "Account Selection" at bounding box center [528, 22] width 35 height 4
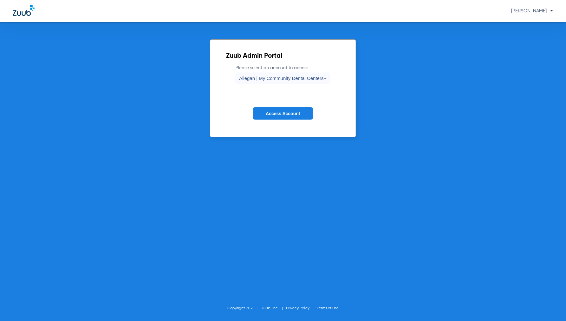
click at [275, 81] on div "Allegan | My Community Dental Centers" at bounding box center [281, 78] width 85 height 11
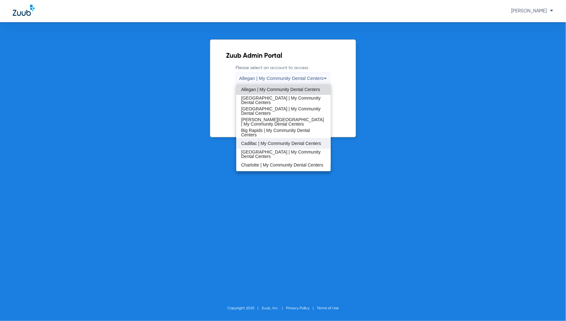
scroll to position [35, 0]
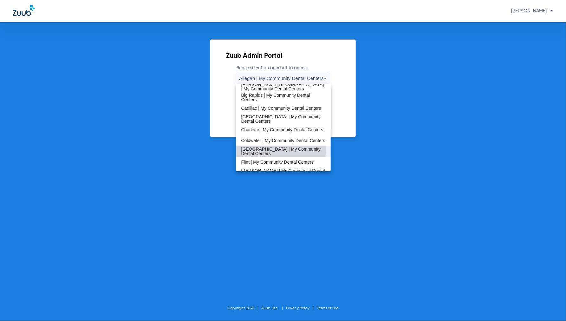
click at [260, 146] on mat-option "[GEOGRAPHIC_DATA] | My Community Dental Centers" at bounding box center [283, 151] width 95 height 11
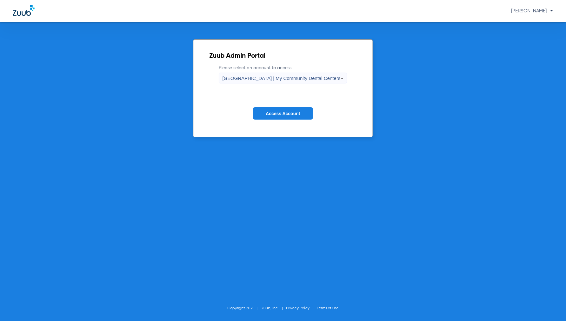
click at [269, 115] on span "Access Account" at bounding box center [283, 113] width 34 height 5
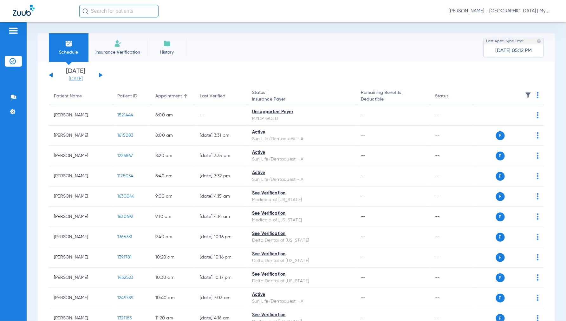
click at [77, 77] on link "[DATE]" at bounding box center [76, 79] width 38 height 6
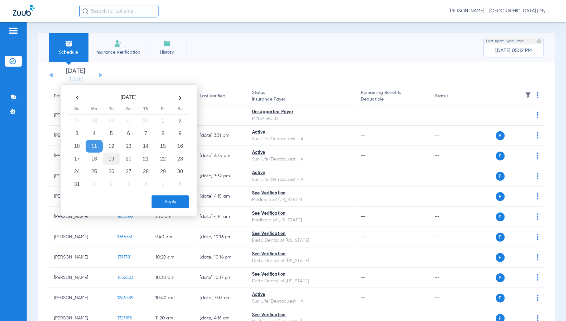
click at [111, 156] on td "19" at bounding box center [111, 158] width 17 height 13
click at [182, 203] on button "Apply" at bounding box center [169, 201] width 37 height 13
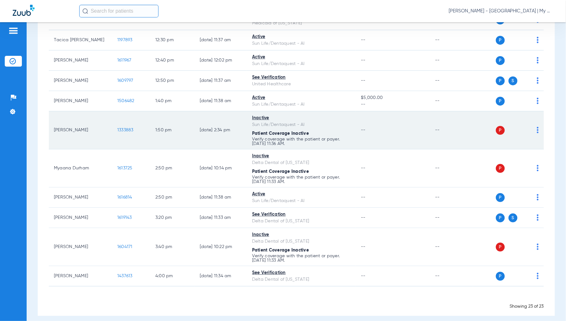
scroll to position [360, 0]
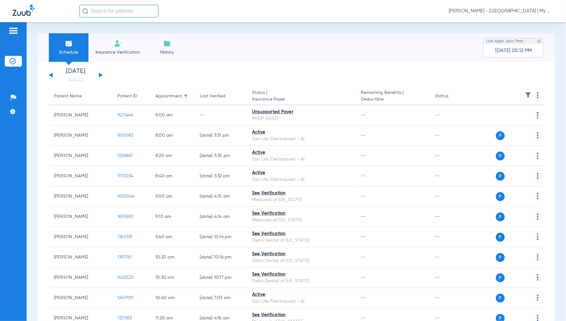
click at [499, 14] on div "[PERSON_NAME] - [GEOGRAPHIC_DATA] | My Community Dental Centers" at bounding box center [316, 11] width 474 height 13
click at [500, 12] on span "[PERSON_NAME] - [GEOGRAPHIC_DATA] | My Community Dental Centers" at bounding box center [500, 11] width 105 height 6
click at [525, 24] on span "Account Selection" at bounding box center [528, 22] width 35 height 4
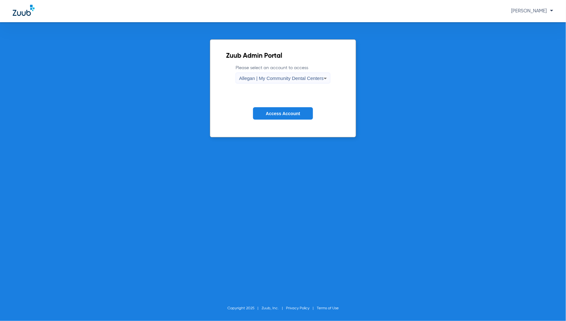
click at [266, 80] on span "Allegan | My Community Dental Centers" at bounding box center [281, 77] width 85 height 5
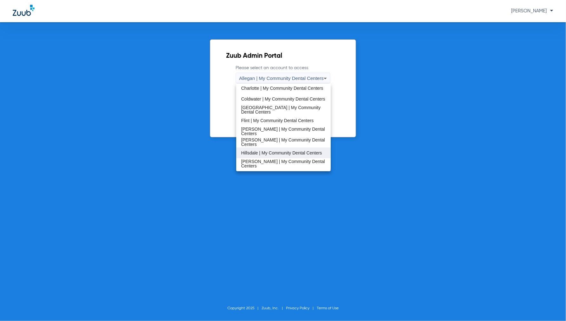
scroll to position [106, 0]
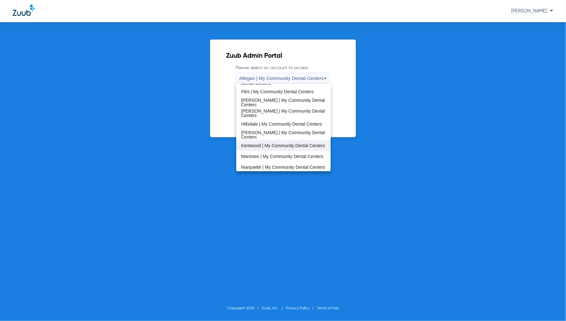
click at [265, 143] on span "Kentwood | My Community Dental Centers" at bounding box center [283, 145] width 84 height 4
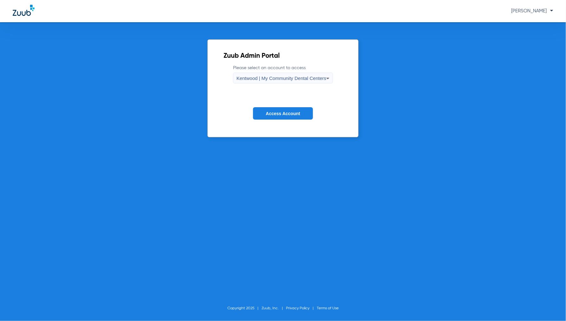
click at [279, 109] on button "Access Account" at bounding box center [283, 113] width 60 height 12
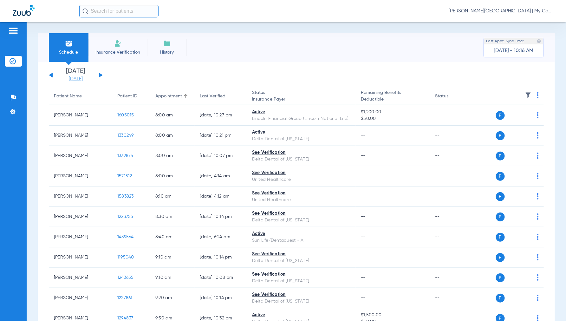
click at [76, 79] on link "[DATE]" at bounding box center [76, 79] width 38 height 6
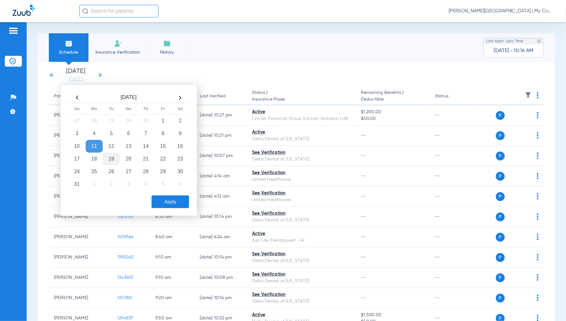
click at [109, 159] on td "19" at bounding box center [111, 158] width 17 height 13
click at [176, 202] on button "Apply" at bounding box center [169, 201] width 37 height 13
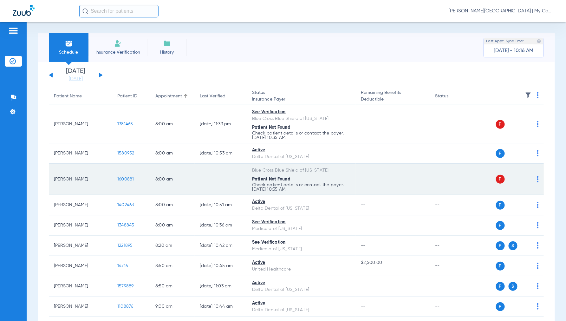
click at [536, 179] on img at bounding box center [537, 179] width 2 height 6
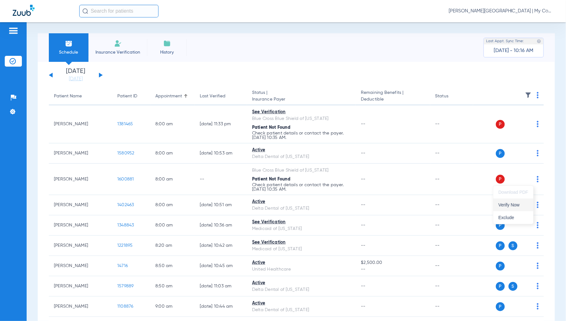
click at [507, 203] on span "Verify Now" at bounding box center [513, 204] width 30 height 4
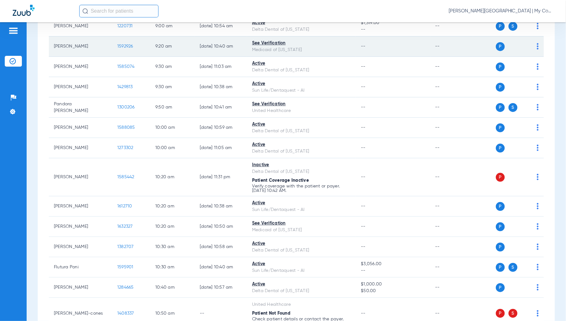
scroll to position [317, 0]
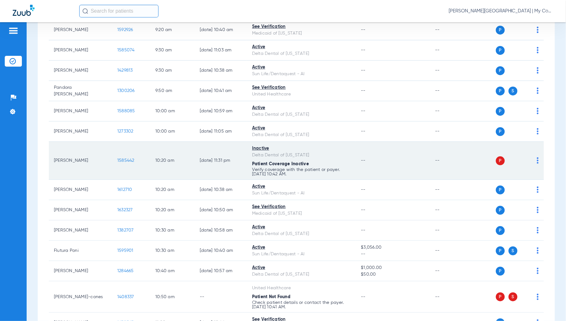
click at [536, 162] on img at bounding box center [537, 160] width 2 height 6
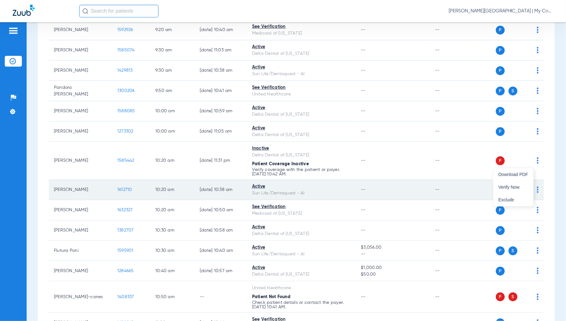
click at [515, 182] on button "Verify Now" at bounding box center [513, 187] width 40 height 13
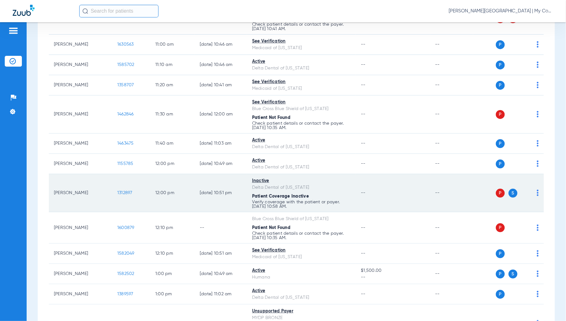
scroll to position [598, 0]
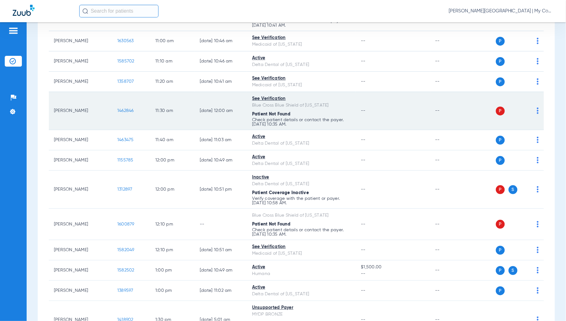
click at [536, 111] on img at bounding box center [537, 110] width 2 height 6
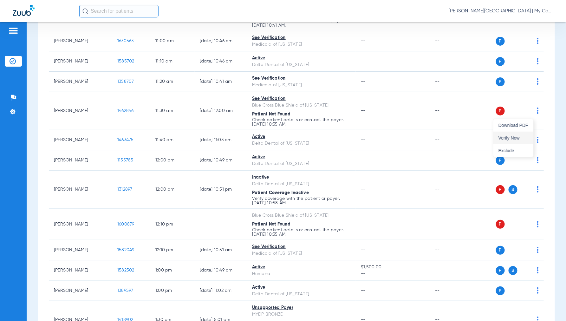
click at [510, 134] on button "Verify Now" at bounding box center [513, 137] width 40 height 13
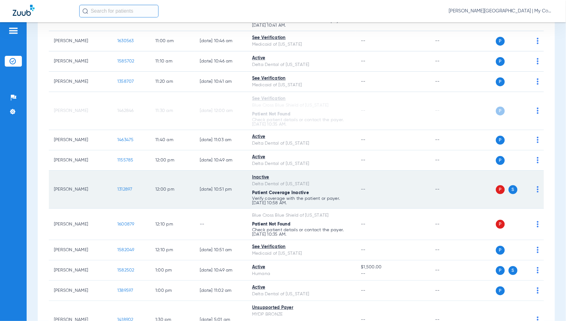
click at [536, 192] on img at bounding box center [537, 189] width 2 height 6
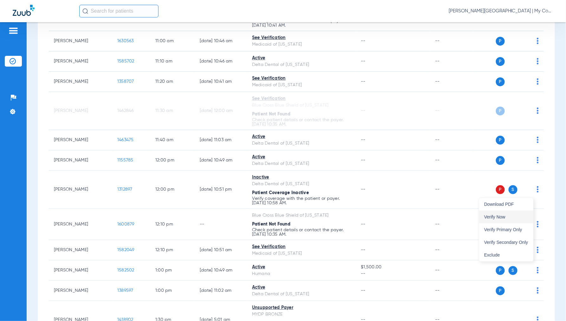
click at [501, 216] on span "Verify Now" at bounding box center [506, 216] width 44 height 4
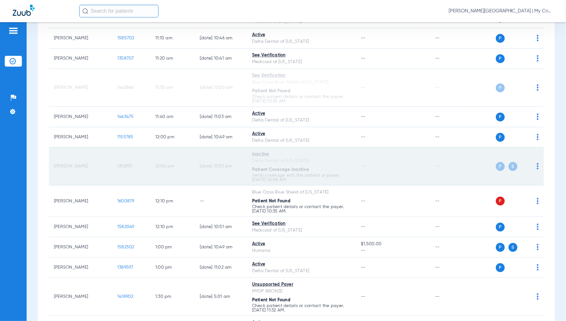
scroll to position [634, 0]
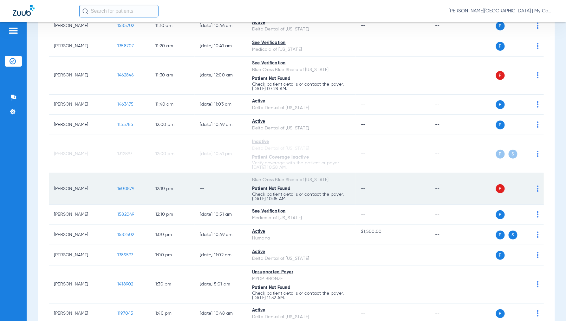
click at [536, 192] on img at bounding box center [537, 188] width 2 height 6
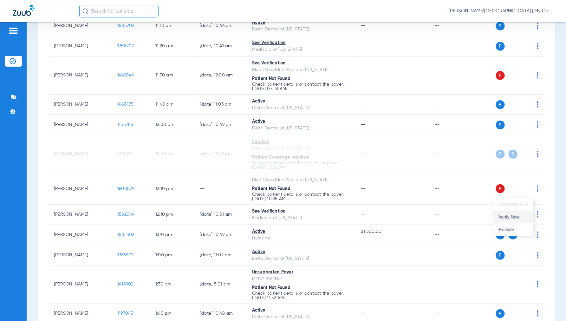
click at [514, 219] on span "Verify Now" at bounding box center [513, 216] width 30 height 4
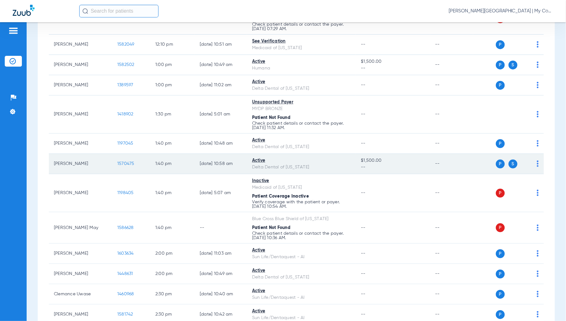
scroll to position [810, 0]
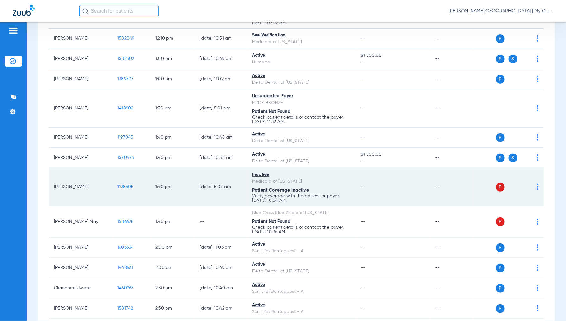
click at [531, 191] on div "P S" at bounding box center [506, 186] width 66 height 9
click at [536, 190] on img at bounding box center [537, 186] width 2 height 6
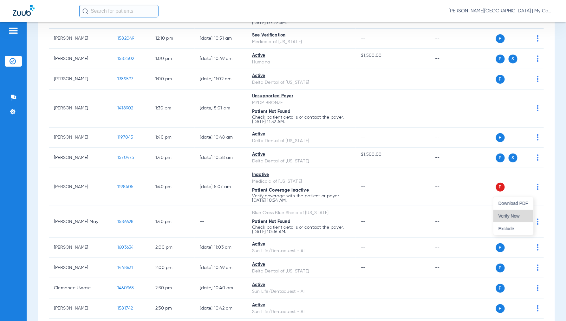
click at [520, 212] on button "Verify Now" at bounding box center [513, 215] width 40 height 13
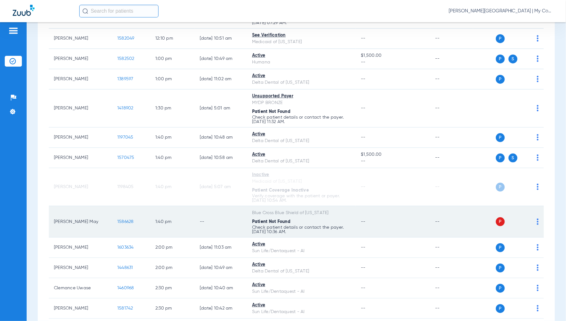
click at [536, 225] on img at bounding box center [537, 221] width 2 height 6
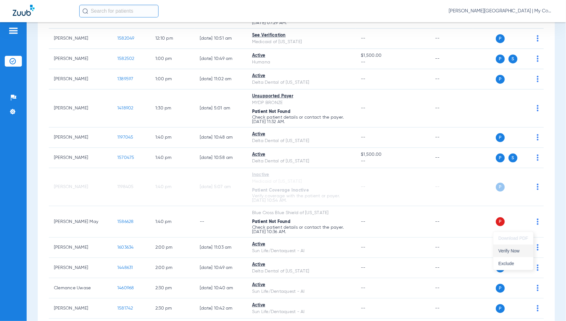
click at [512, 250] on span "Verify Now" at bounding box center [513, 250] width 30 height 4
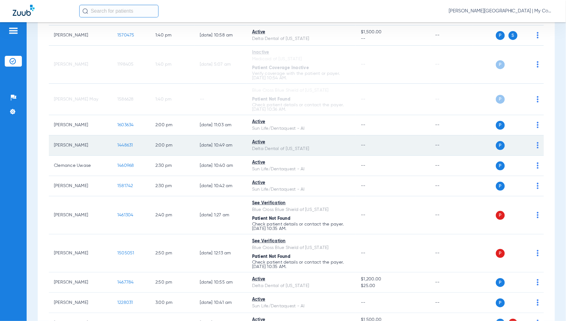
scroll to position [951, 0]
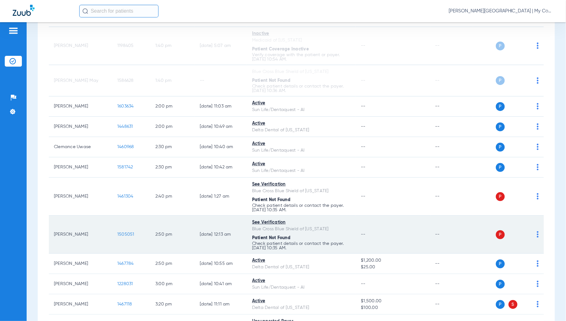
click at [536, 237] on img at bounding box center [537, 234] width 2 height 6
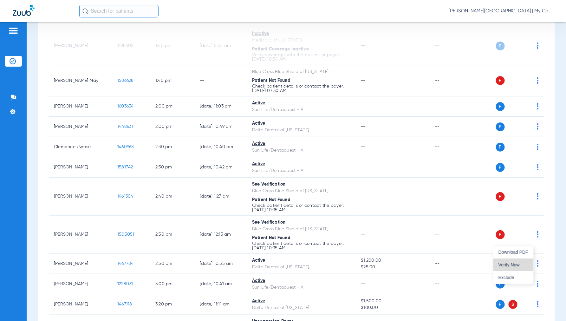
click at [508, 263] on span "Verify Now" at bounding box center [513, 264] width 30 height 4
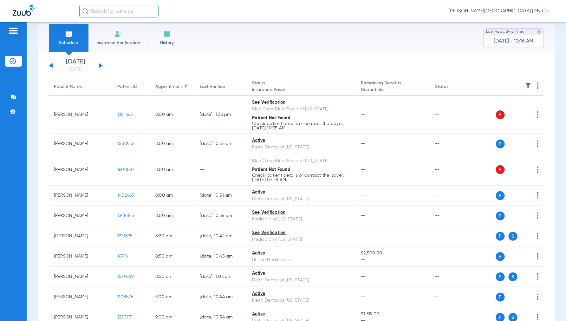
scroll to position [0, 0]
